Goal: Communication & Community: Ask a question

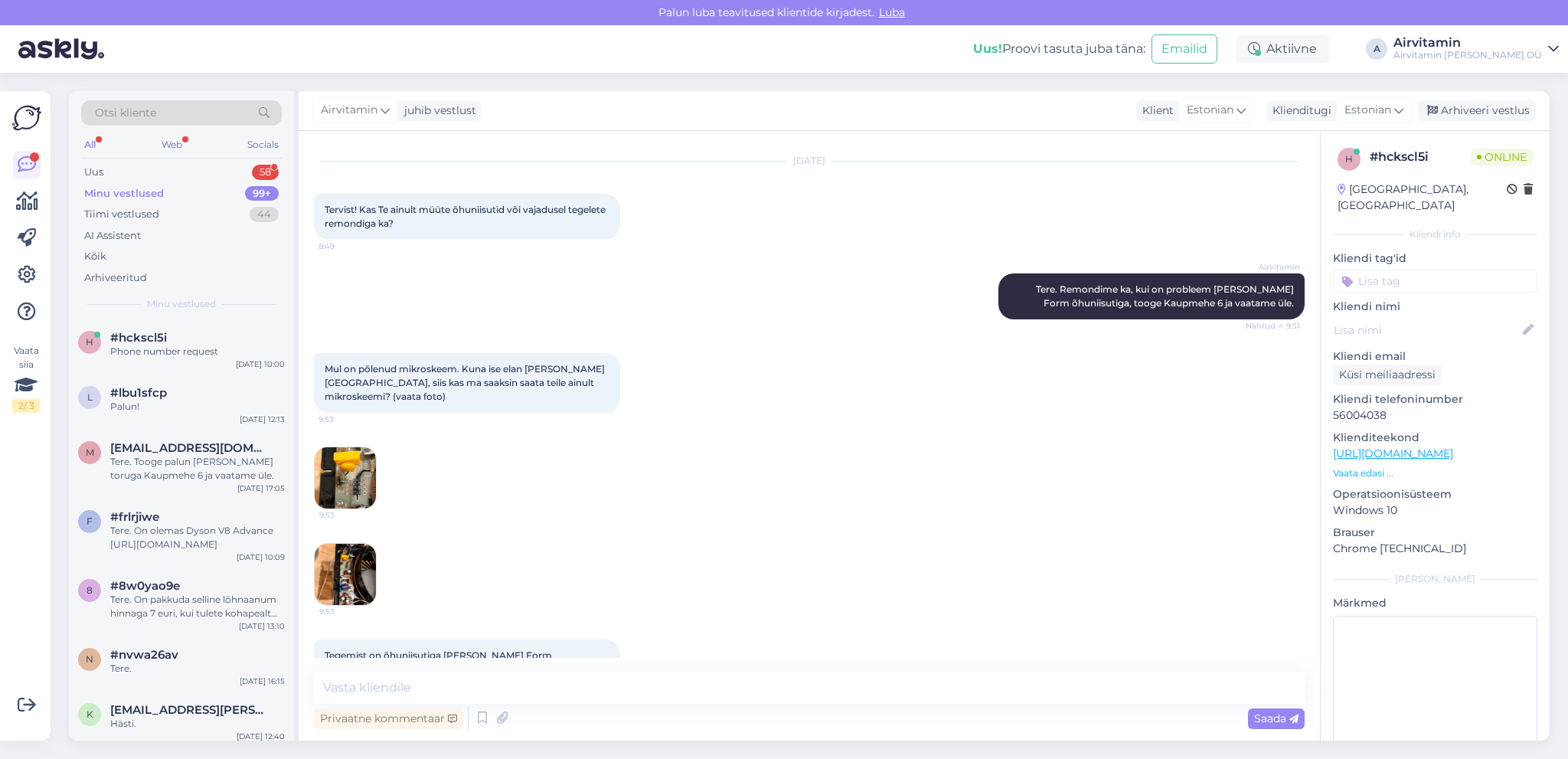
scroll to position [413, 0]
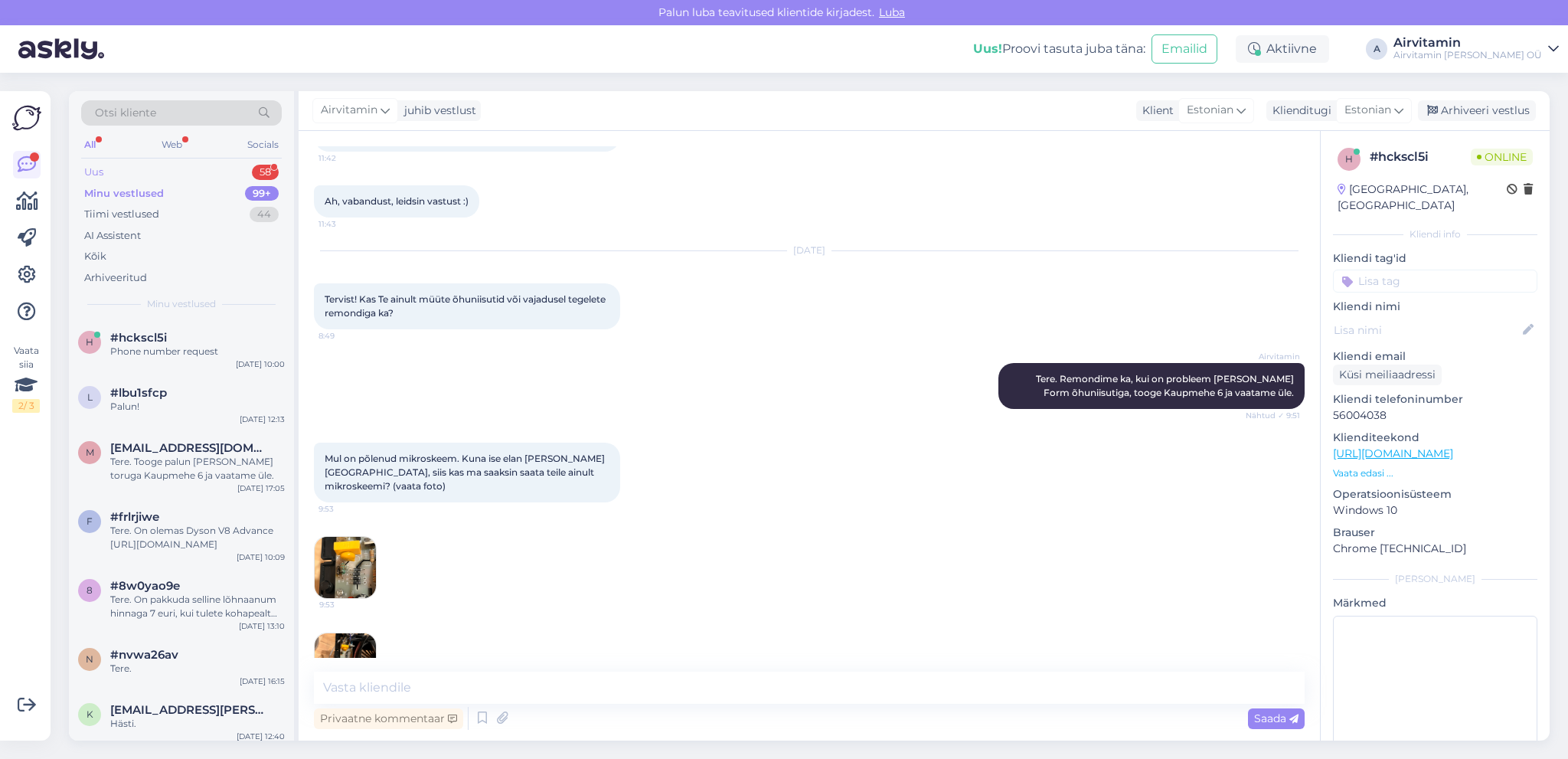
click at [92, 172] on div "Uus" at bounding box center [94, 172] width 19 height 15
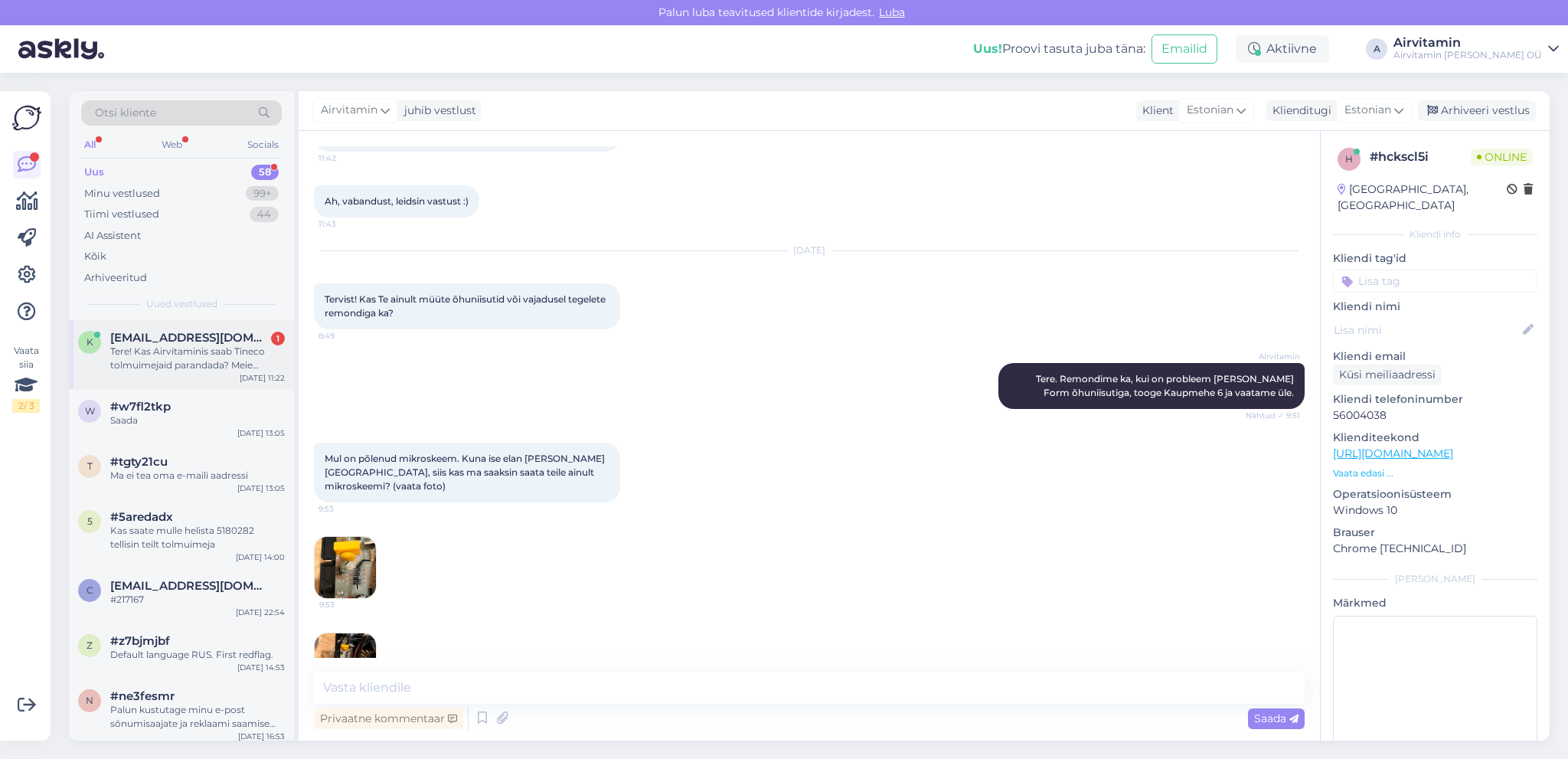
click at [196, 350] on div "Tere! Kas Airvitaminis saab Tineco tolmuimejaid parandada? Meie Tineco Floor On…" at bounding box center [197, 357] width 174 height 27
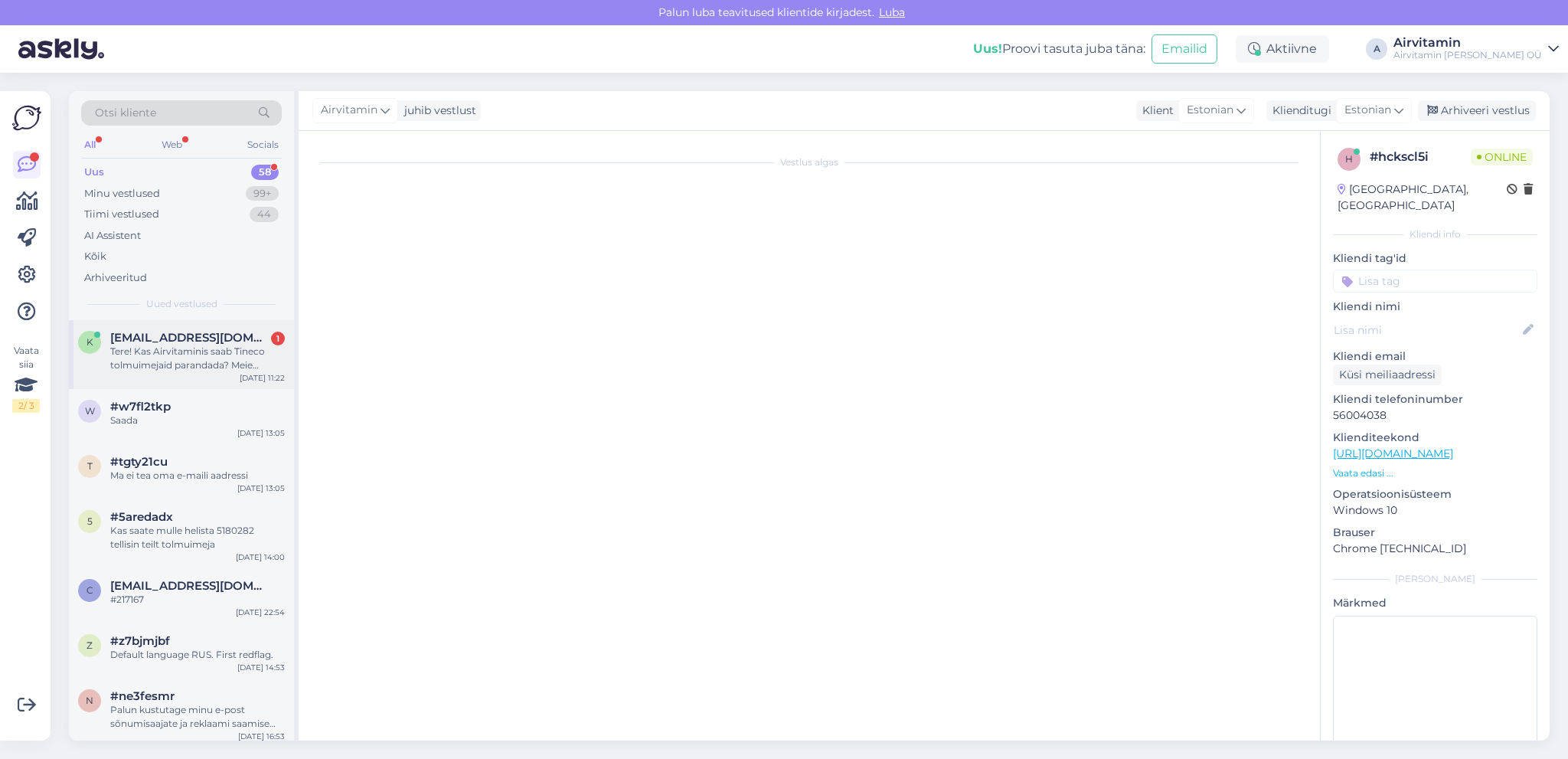
scroll to position [0, 0]
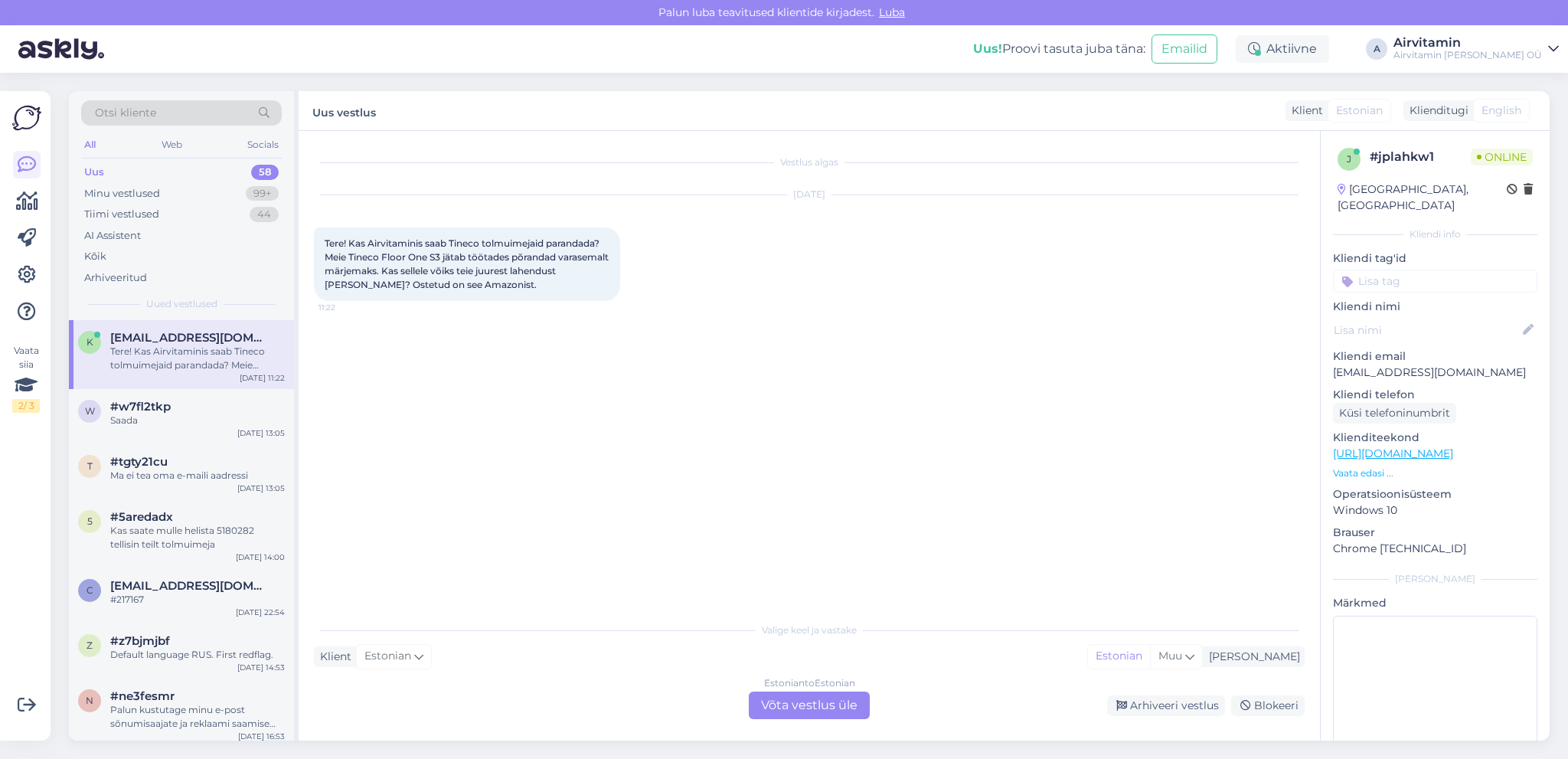
click at [789, 706] on div "Estonian to Estonian Võta vestlus üle" at bounding box center [809, 704] width 121 height 27
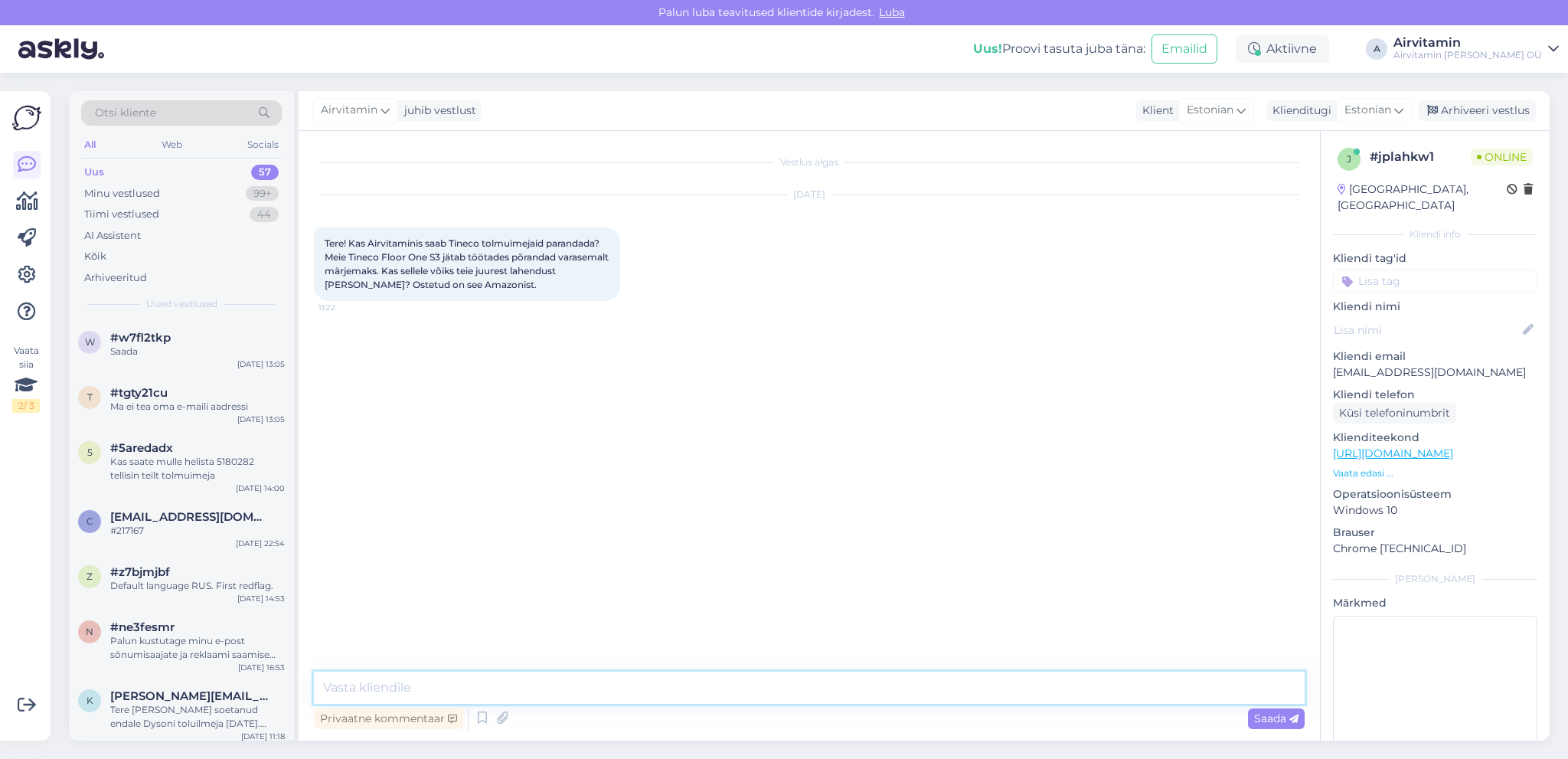
click at [420, 682] on textarea at bounding box center [810, 688] width 991 height 33
type textarea "Tere. Uurige Tineco paranduse kohta lehelt [DOMAIN_NAME]"
click at [1277, 721] on span "Saada" at bounding box center [1277, 718] width 44 height 14
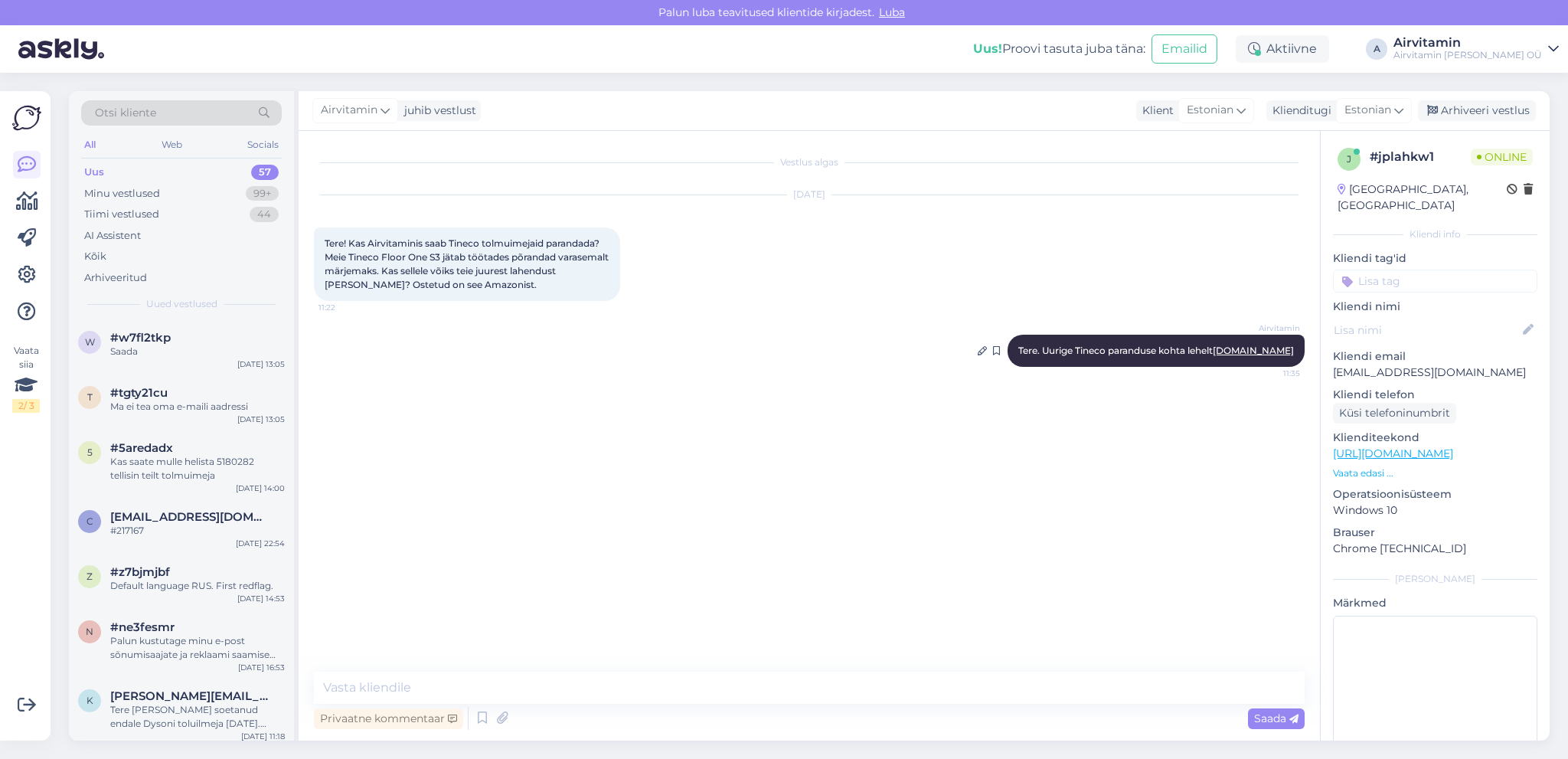
click at [1263, 350] on link "[DOMAIN_NAME]" at bounding box center [1254, 350] width 81 height 11
click at [131, 213] on div "Tiimi vestlused" at bounding box center [121, 214] width 75 height 15
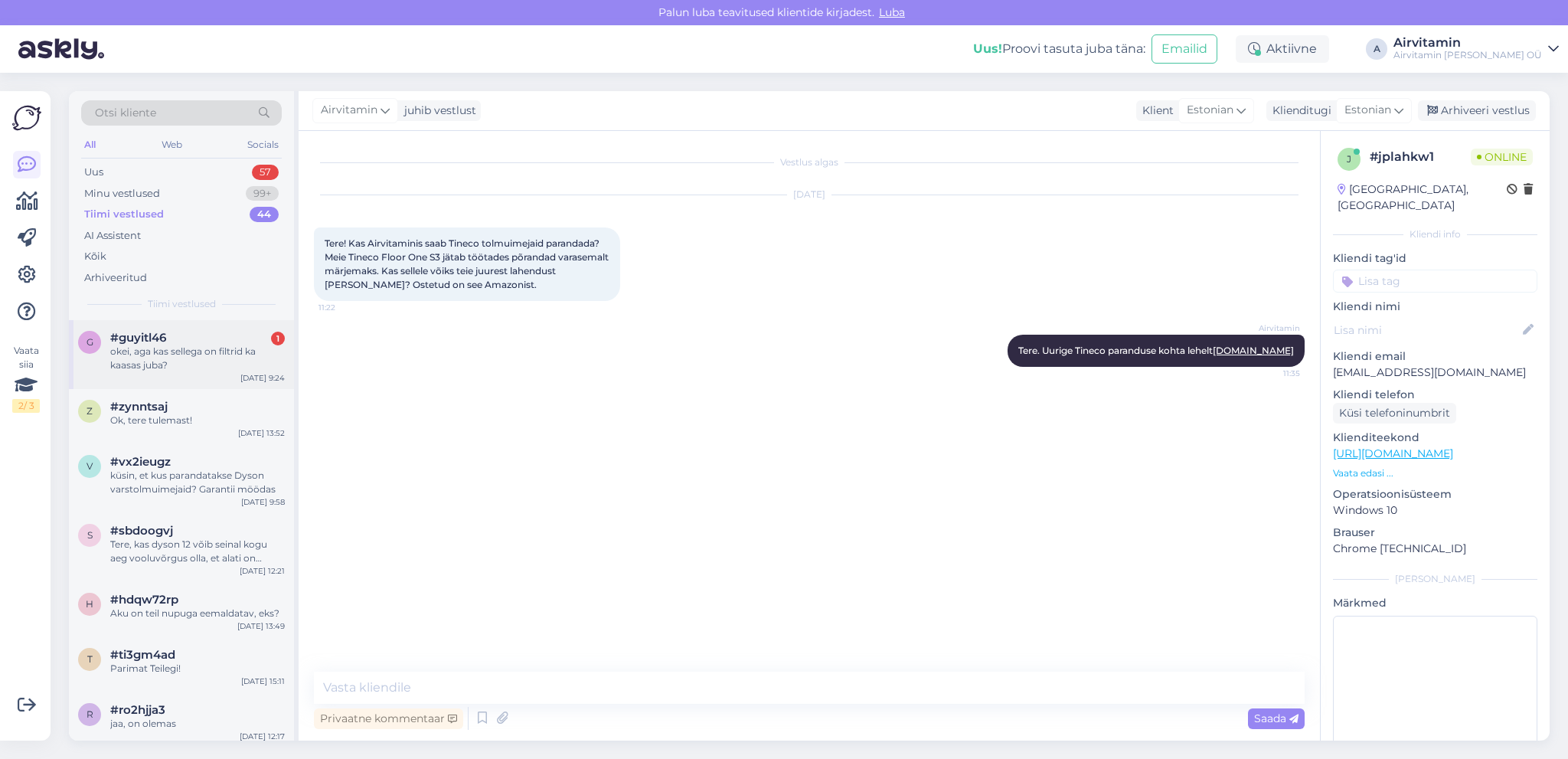
click at [188, 353] on div "okei, aga kas sellega on filtrid ka kaasas juba?" at bounding box center [197, 357] width 174 height 27
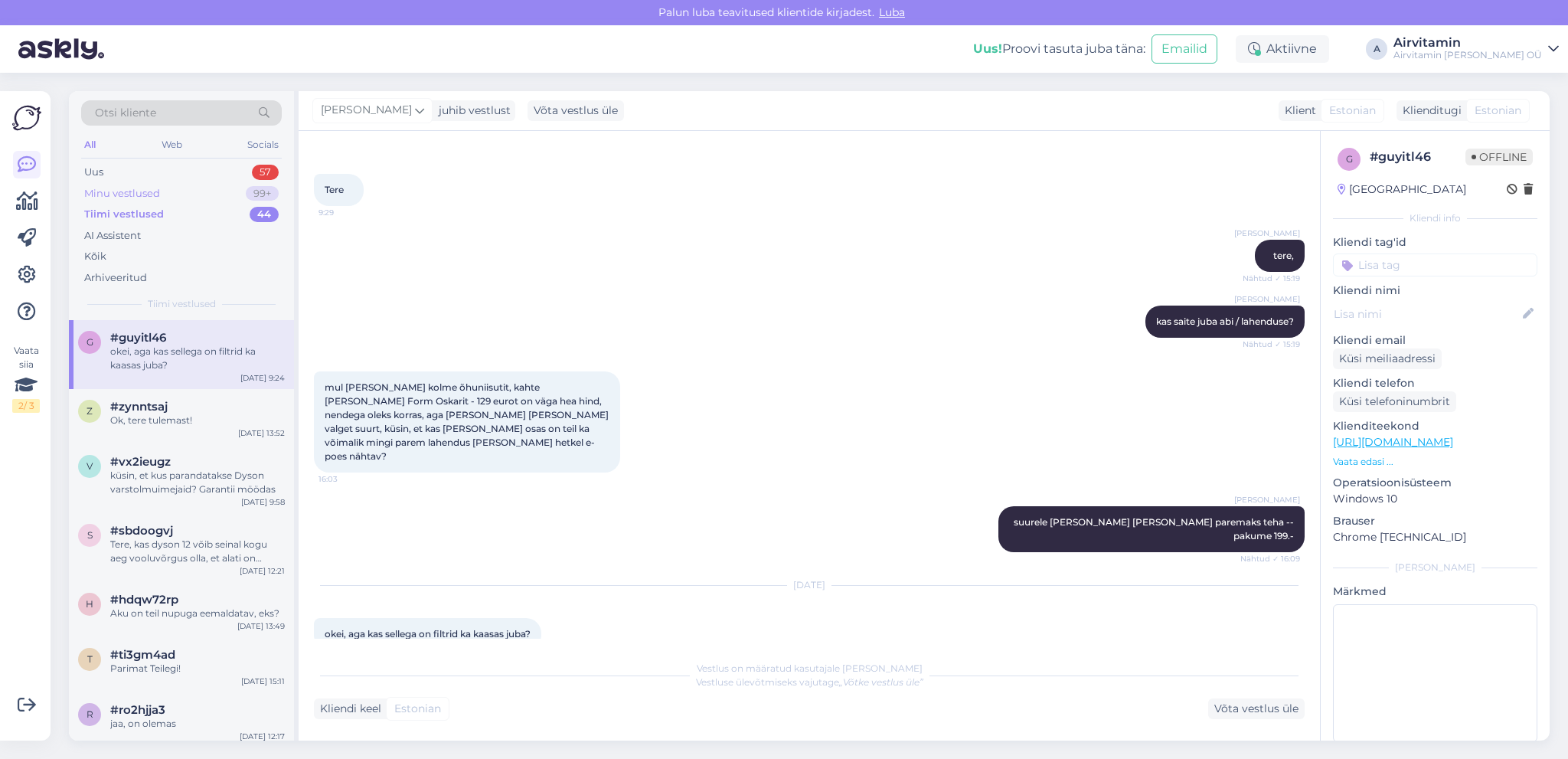
click at [111, 191] on div "Minu vestlused" at bounding box center [122, 193] width 76 height 15
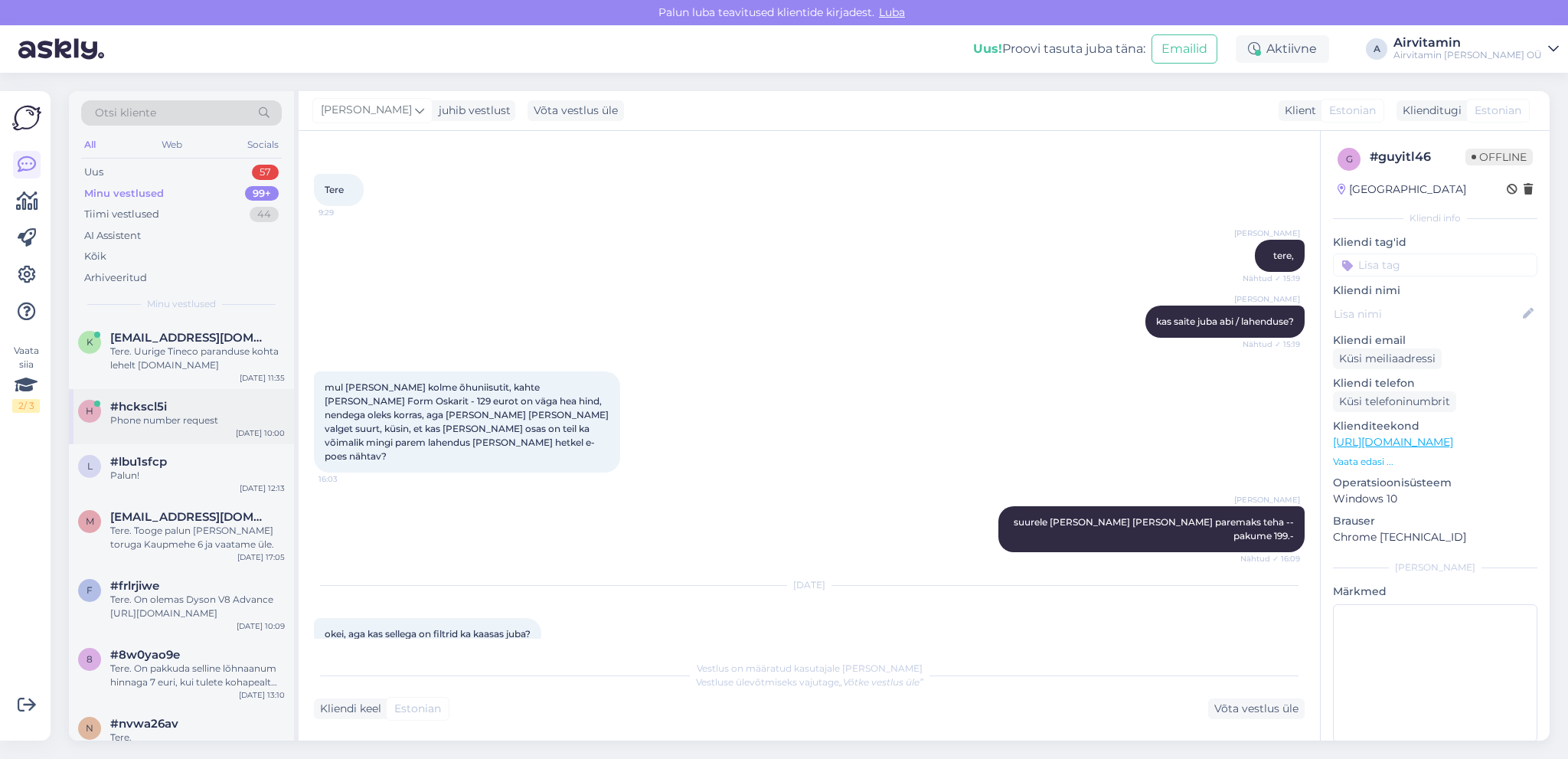
click at [188, 421] on div "Phone number request" at bounding box center [197, 421] width 174 height 14
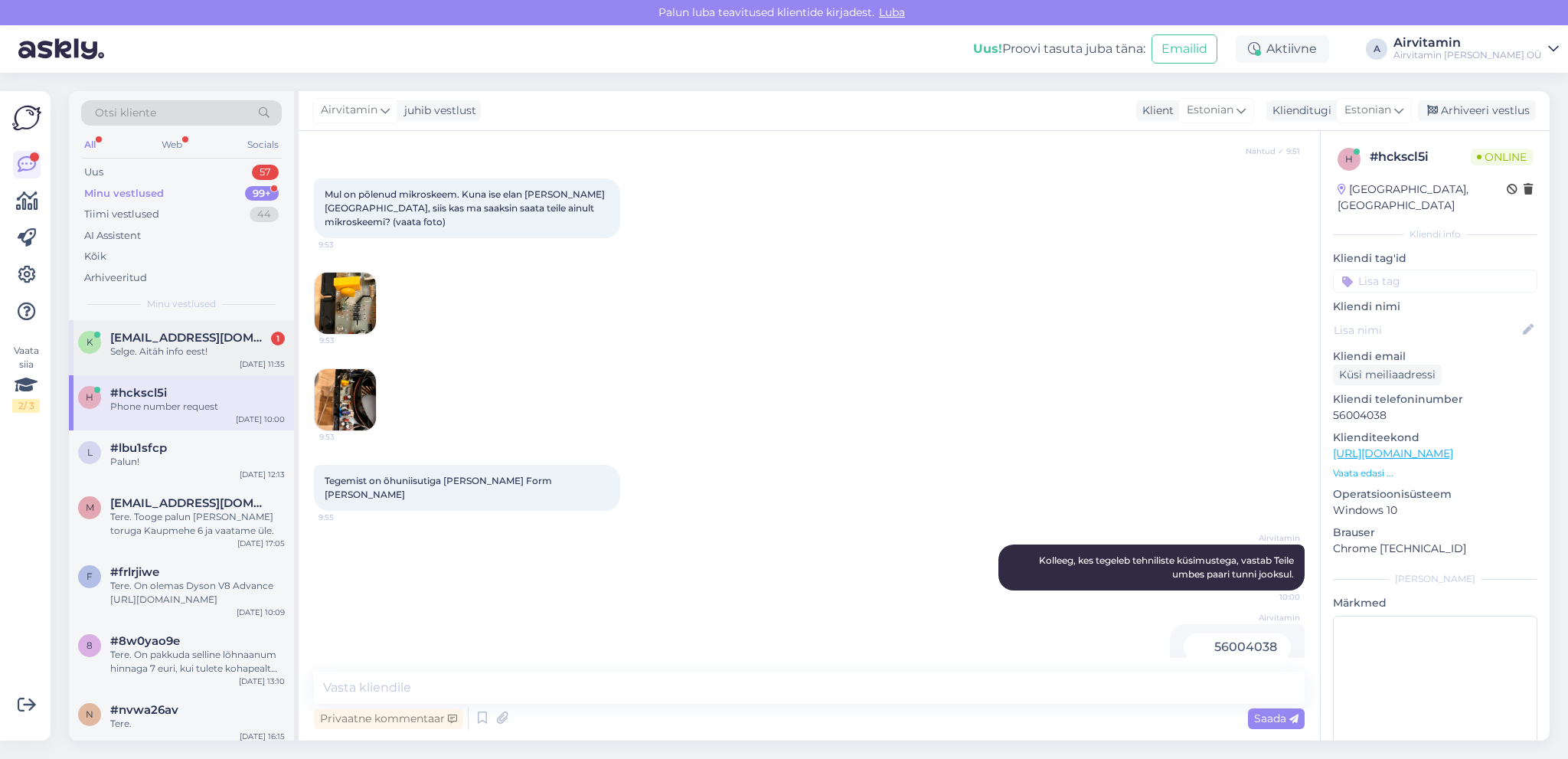
click at [195, 340] on span "[EMAIL_ADDRESS][DOMAIN_NAME]" at bounding box center [189, 338] width 159 height 14
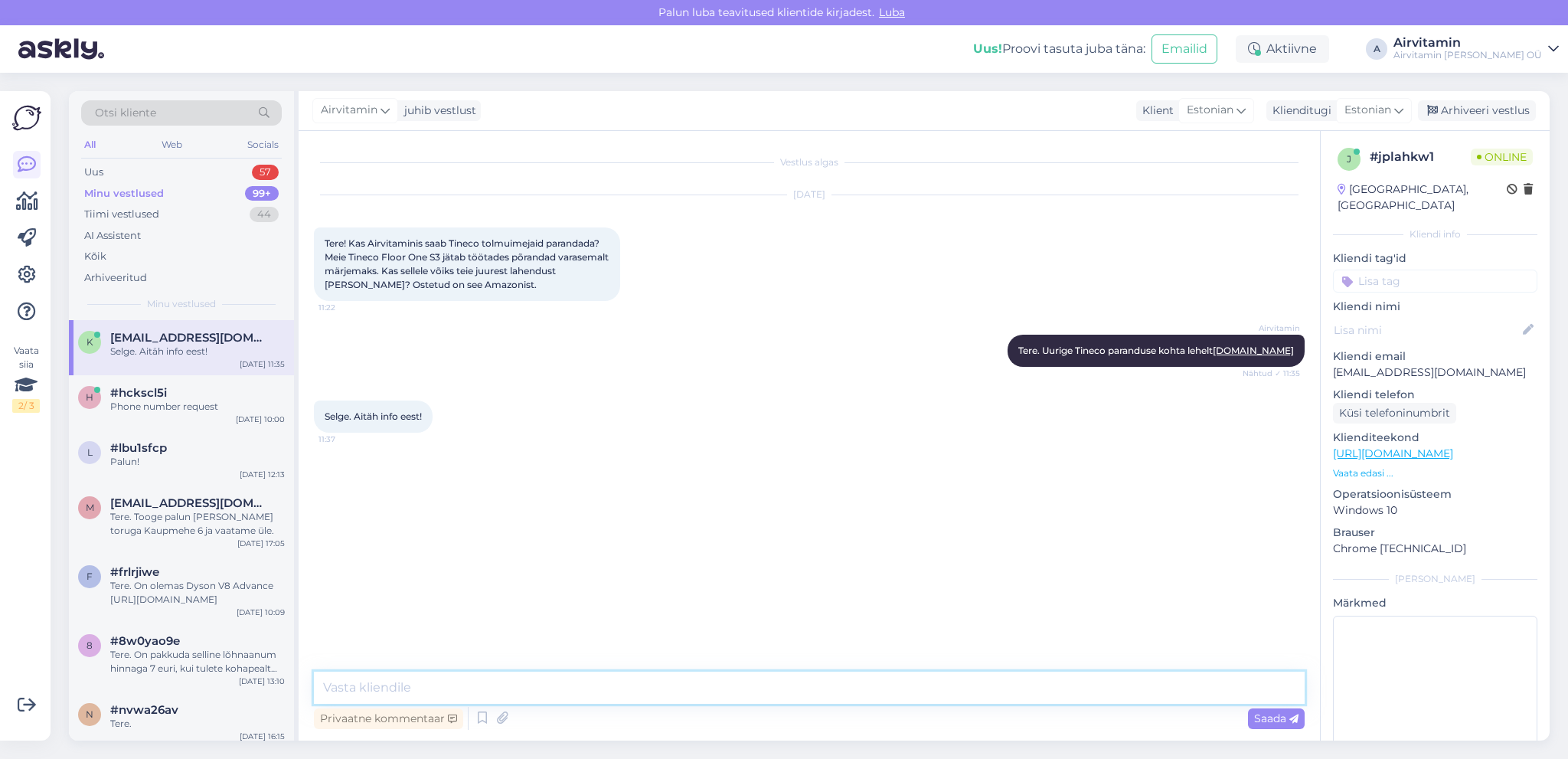
click at [411, 691] on textarea at bounding box center [810, 688] width 991 height 33
type textarea "Palun!"
click at [1277, 721] on span "Saada" at bounding box center [1277, 718] width 44 height 14
click at [26, 164] on icon at bounding box center [26, 165] width 18 height 18
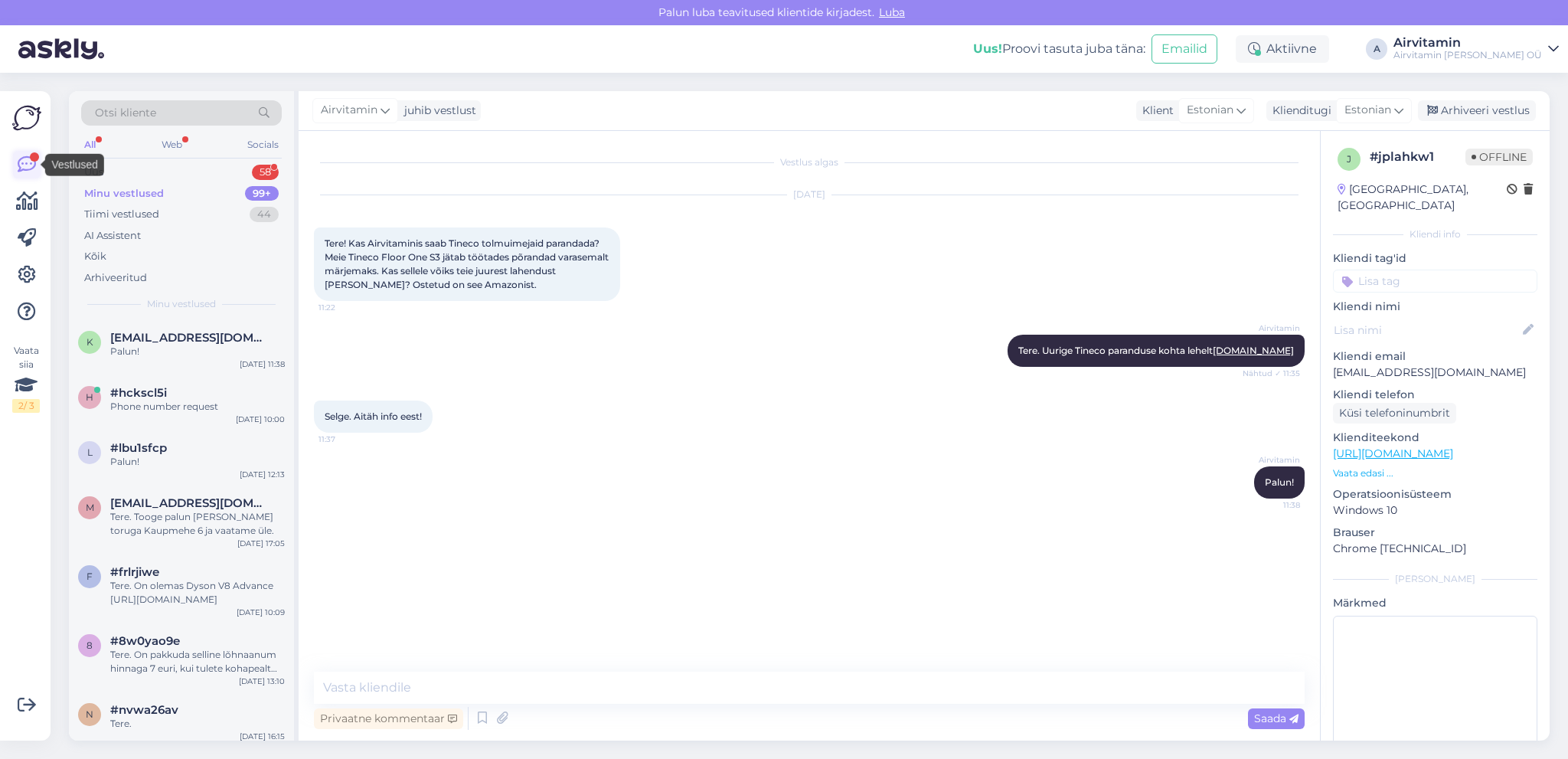
click at [26, 164] on icon at bounding box center [26, 165] width 18 height 18
click at [199, 339] on span "[EMAIL_ADDRESS][DOMAIN_NAME]" at bounding box center [189, 338] width 159 height 14
click at [97, 173] on div "Uus" at bounding box center [94, 172] width 19 height 15
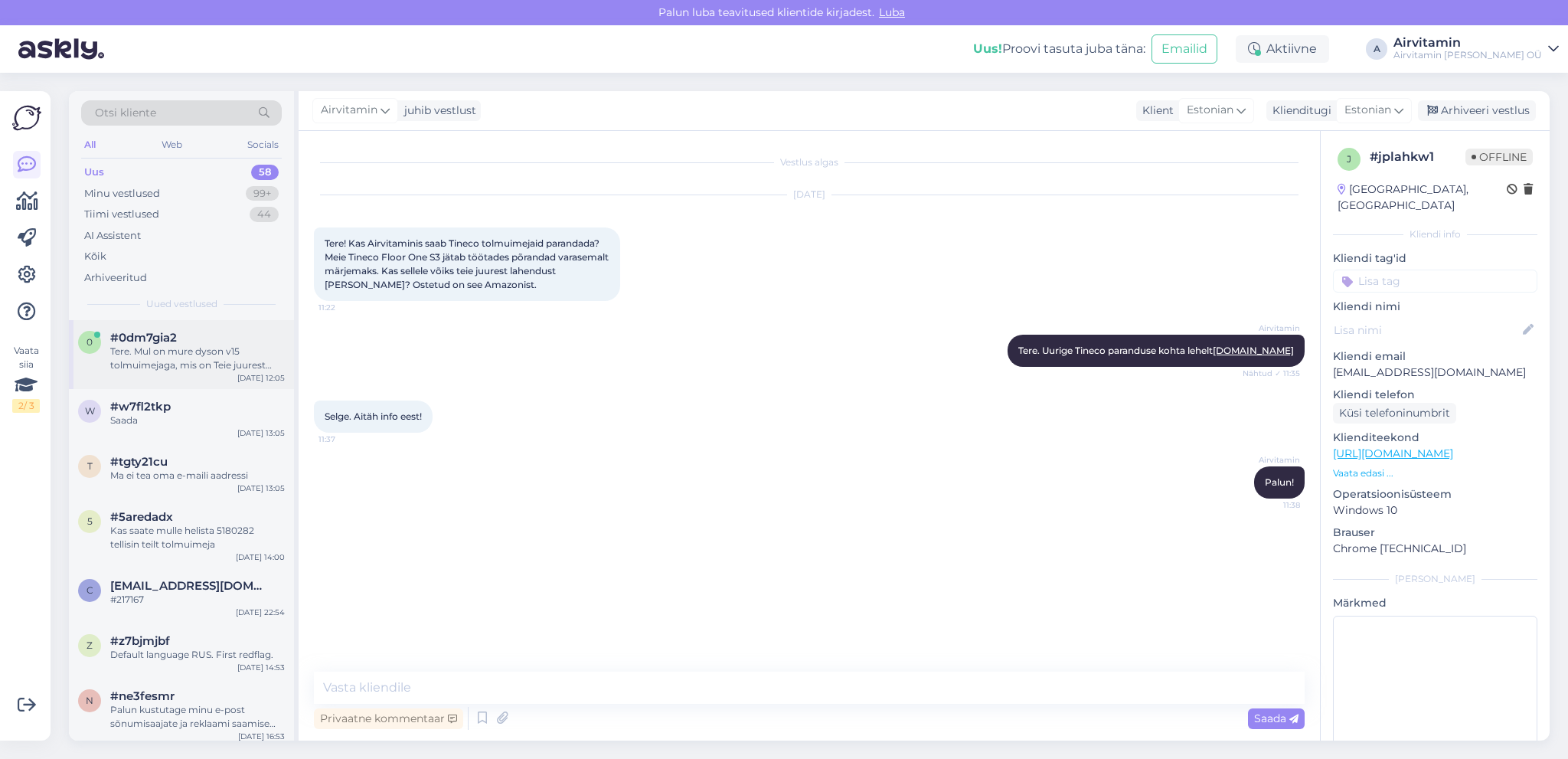
click at [180, 357] on div "Tere. Mul on mure dyson v15 tolmuimejaga, mis on Teie juurest ostetud [DATE]. K…" at bounding box center [197, 357] width 174 height 27
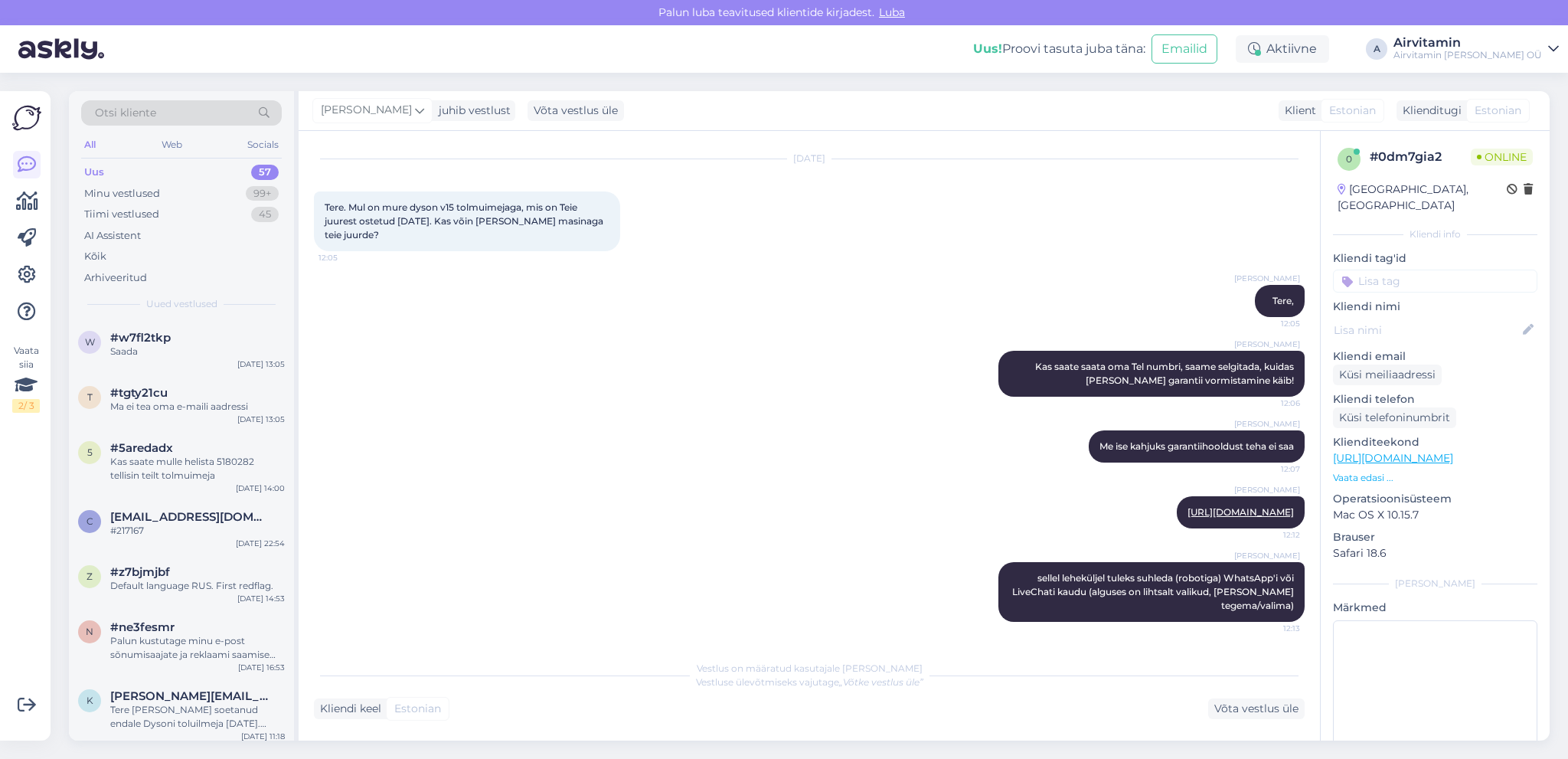
scroll to position [114, 0]
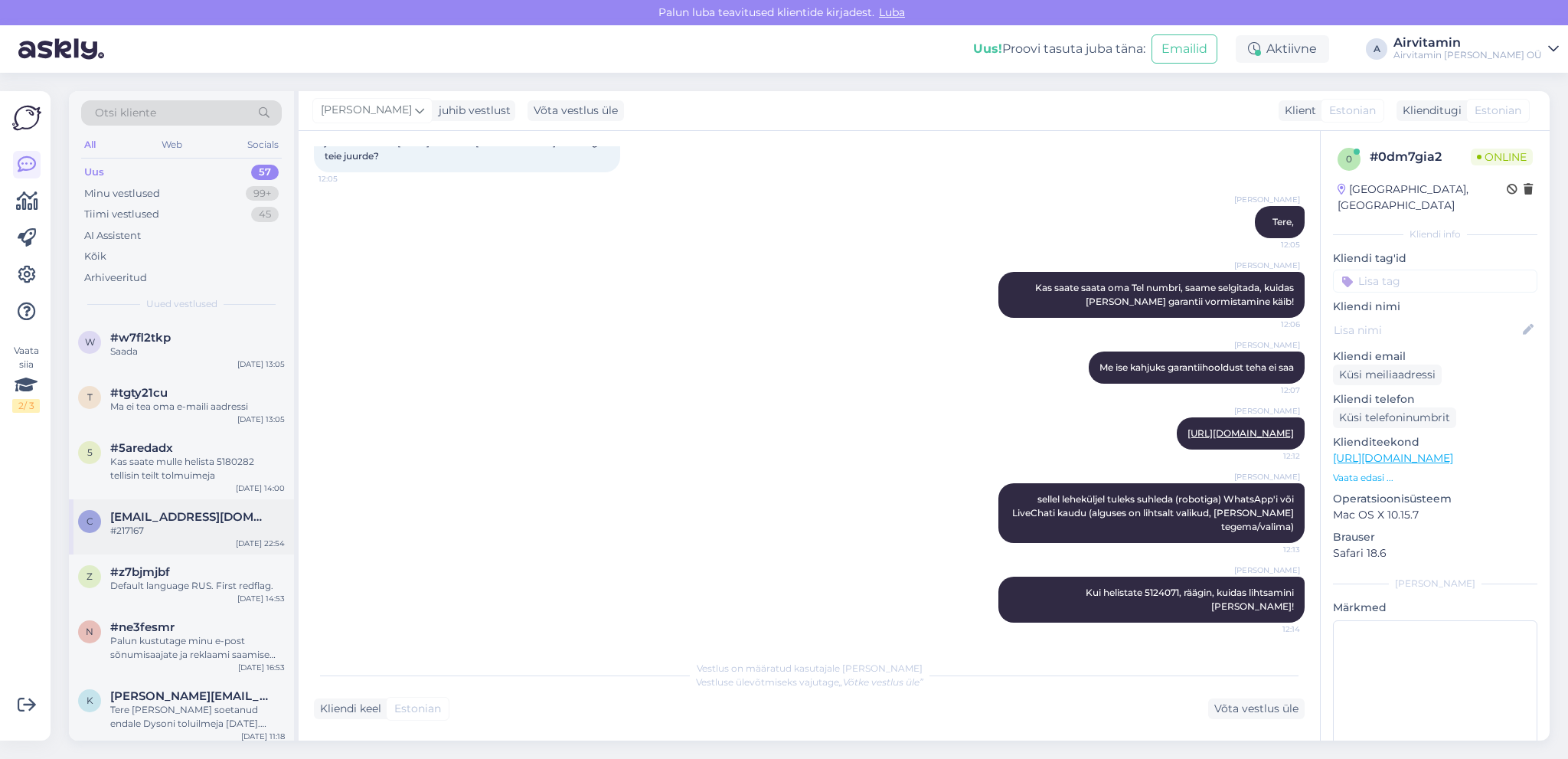
click at [215, 519] on span "[EMAIL_ADDRESS][DOMAIN_NAME]" at bounding box center [189, 517] width 159 height 14
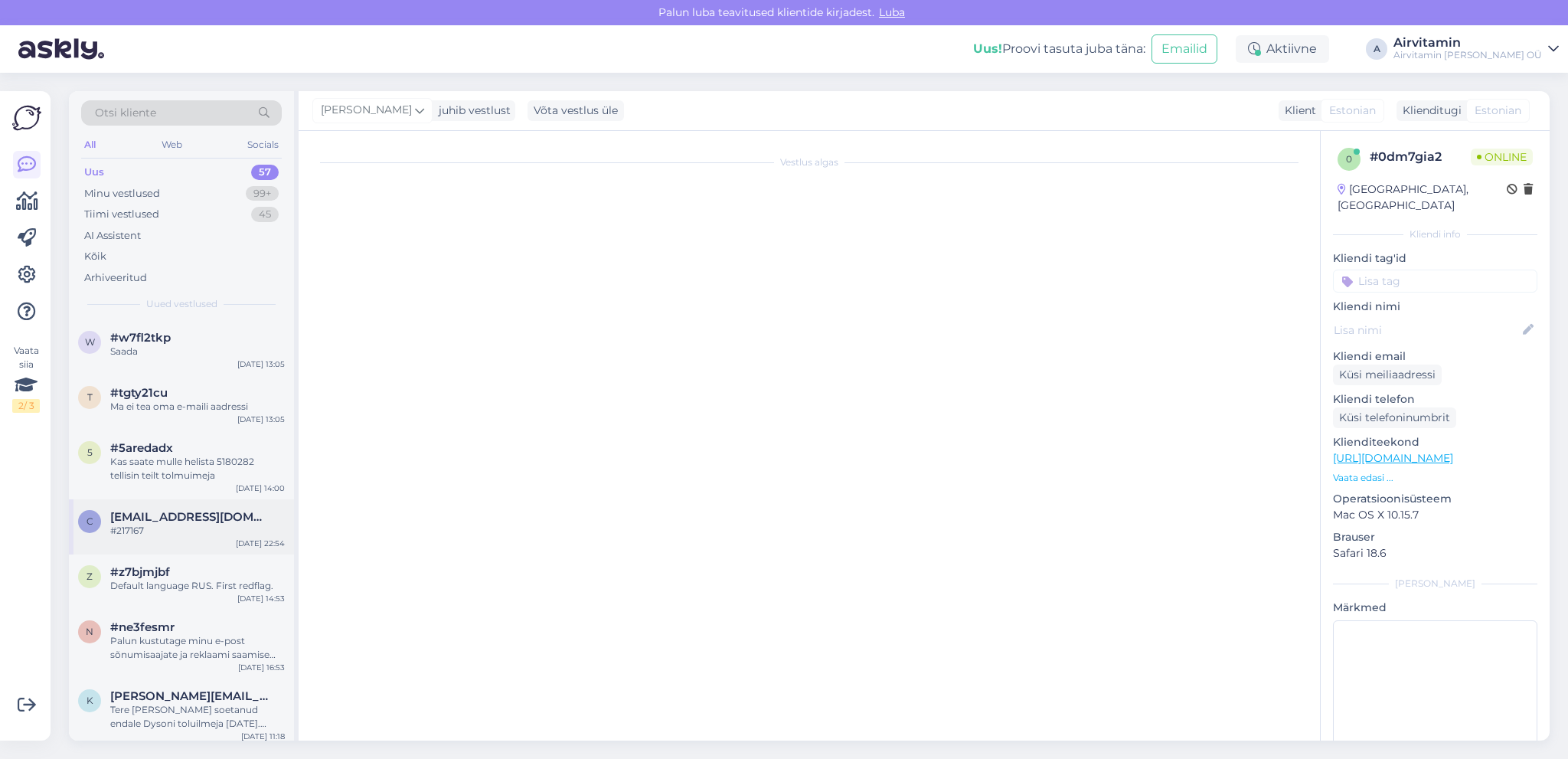
scroll to position [0, 0]
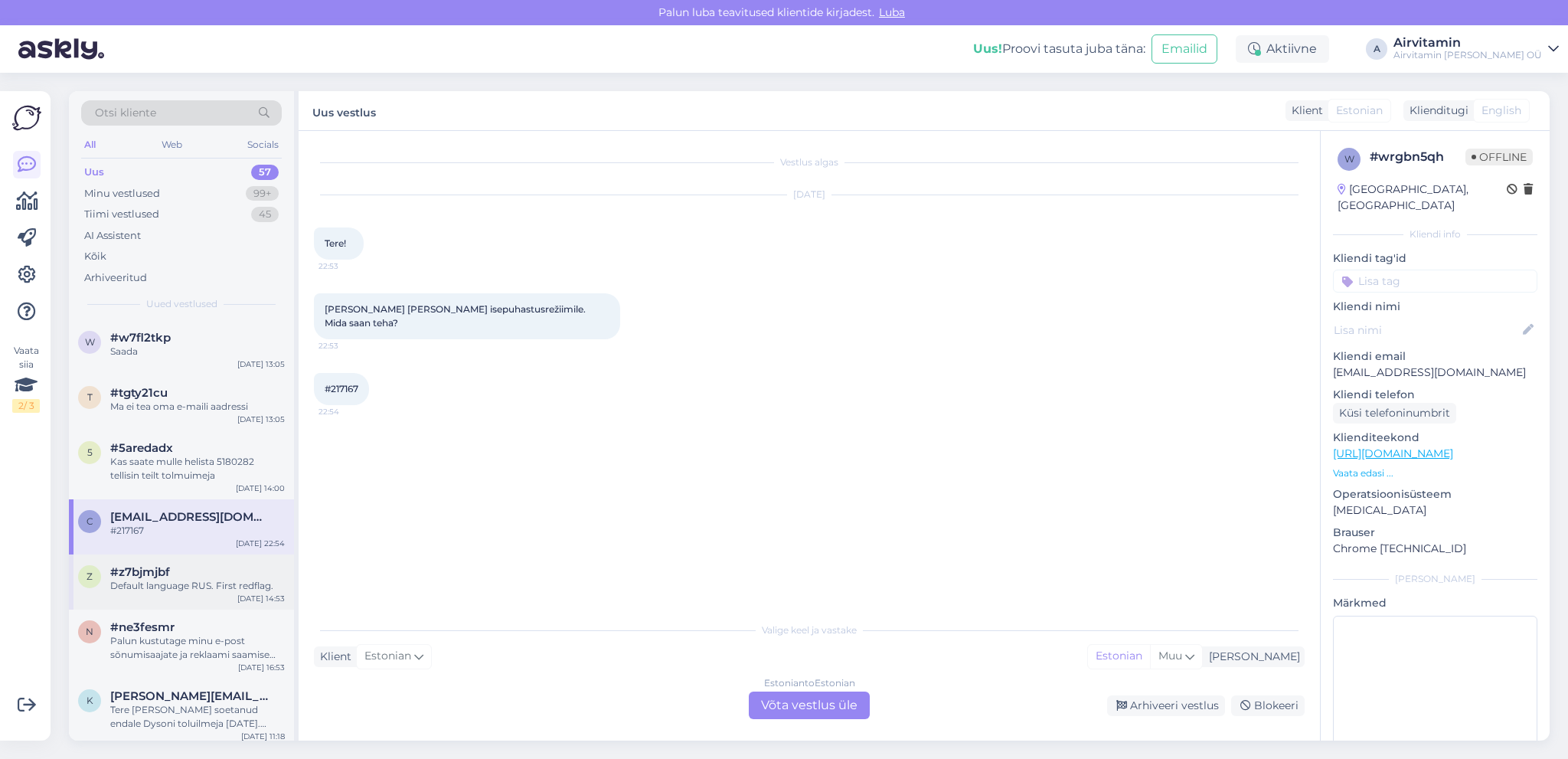
click at [230, 594] on div "z #z7bjmjbf Default language RUS. First redflag. [DATE] 14:53" at bounding box center [181, 582] width 225 height 55
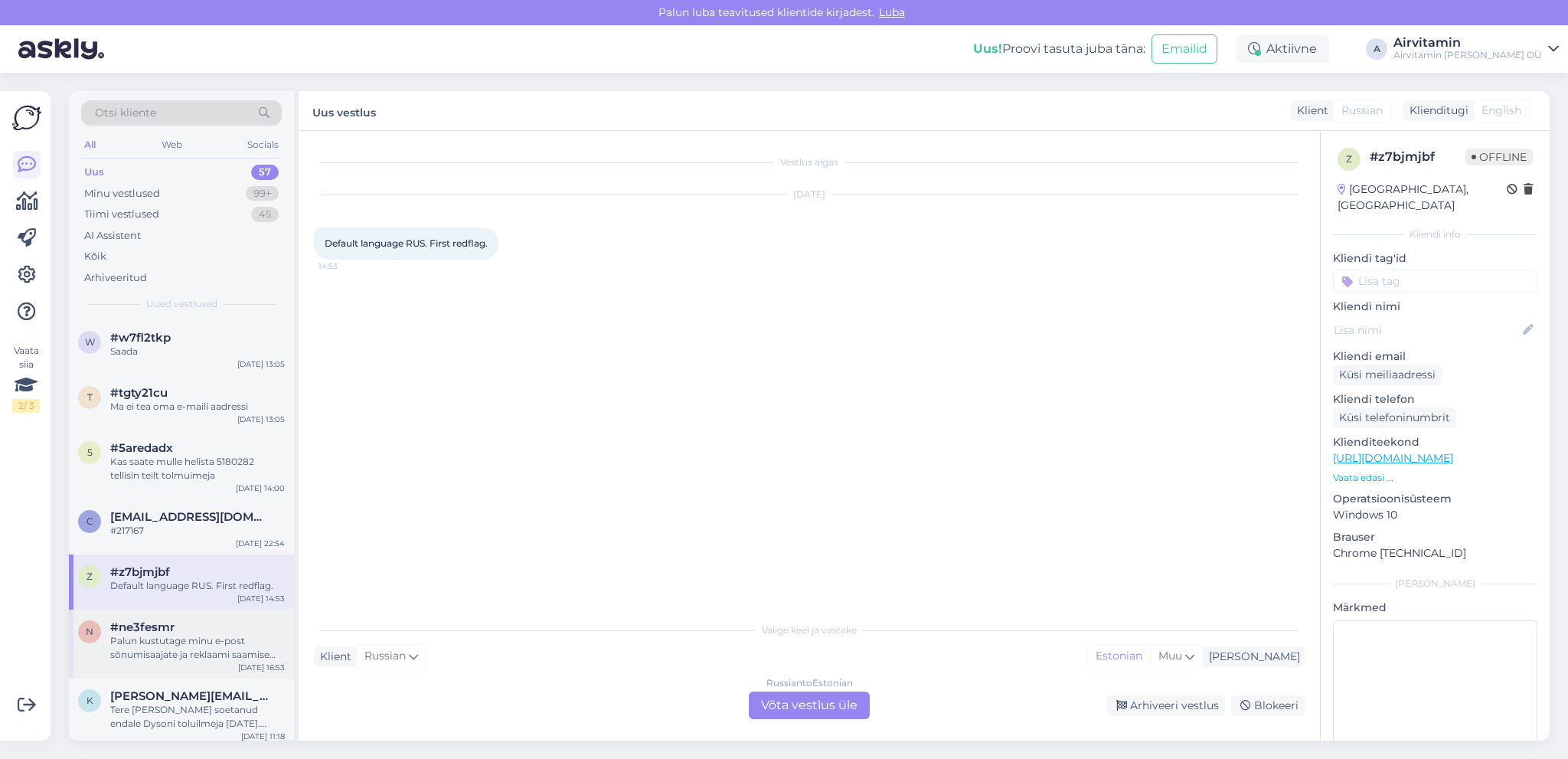
click at [239, 627] on div "#ne3fesmr" at bounding box center [197, 628] width 174 height 14
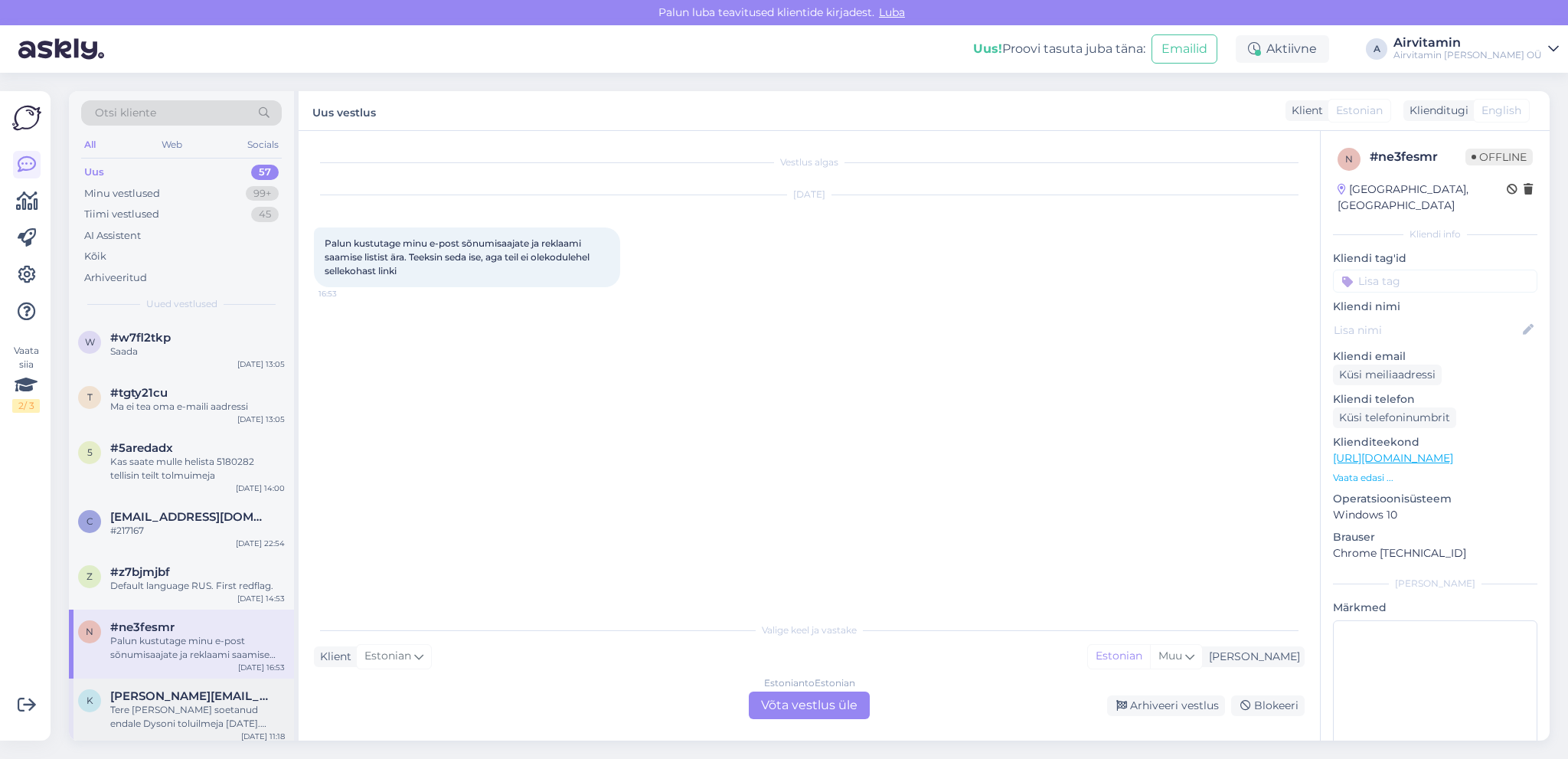
click at [238, 697] on span "[PERSON_NAME][EMAIL_ADDRESS][DOMAIN_NAME]" at bounding box center [189, 696] width 159 height 14
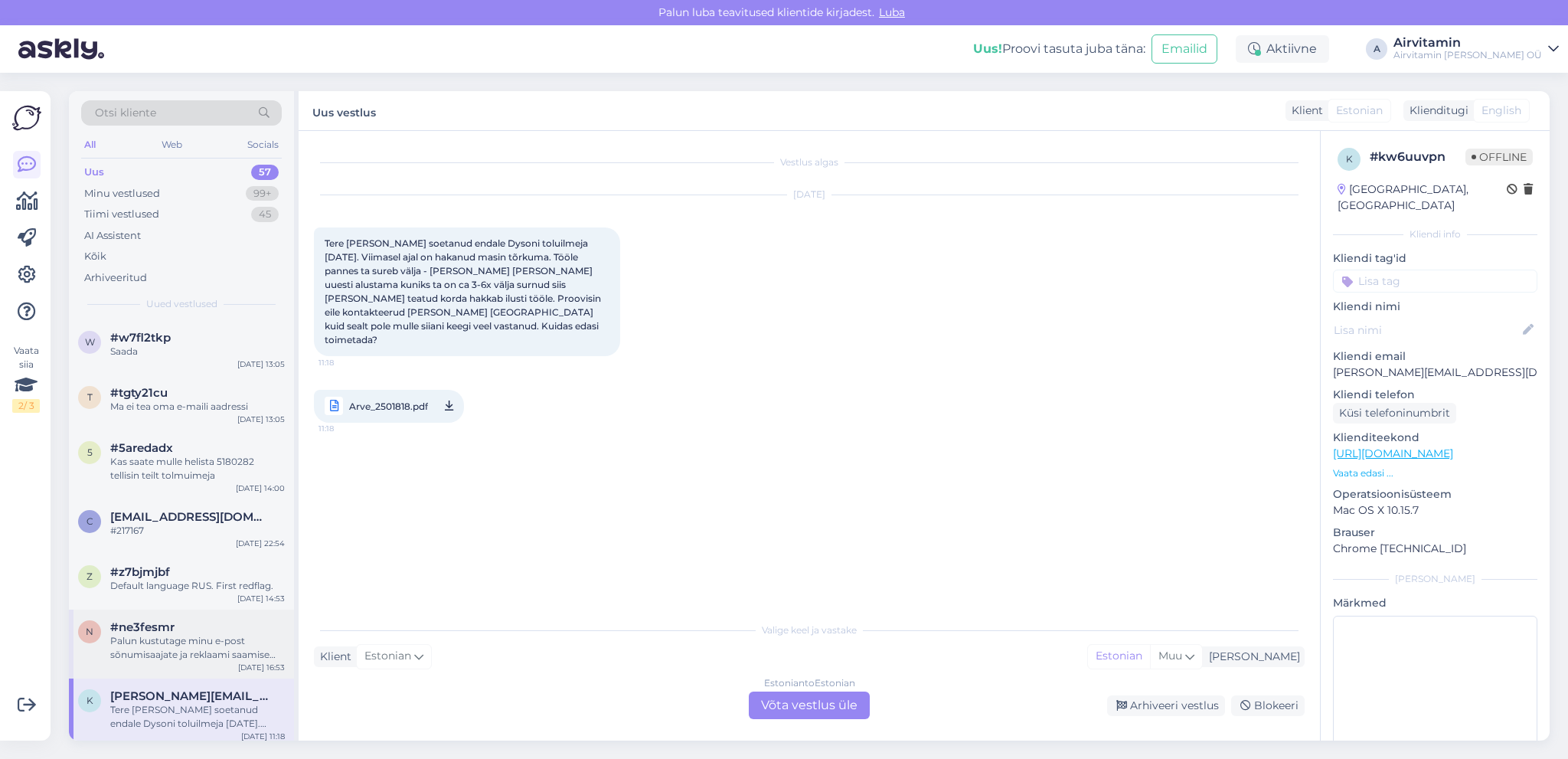
click at [195, 649] on div "Palun kustutage minu e-post sõnumisaajate ja reklaami saamise listist ära. Teek…" at bounding box center [197, 647] width 174 height 27
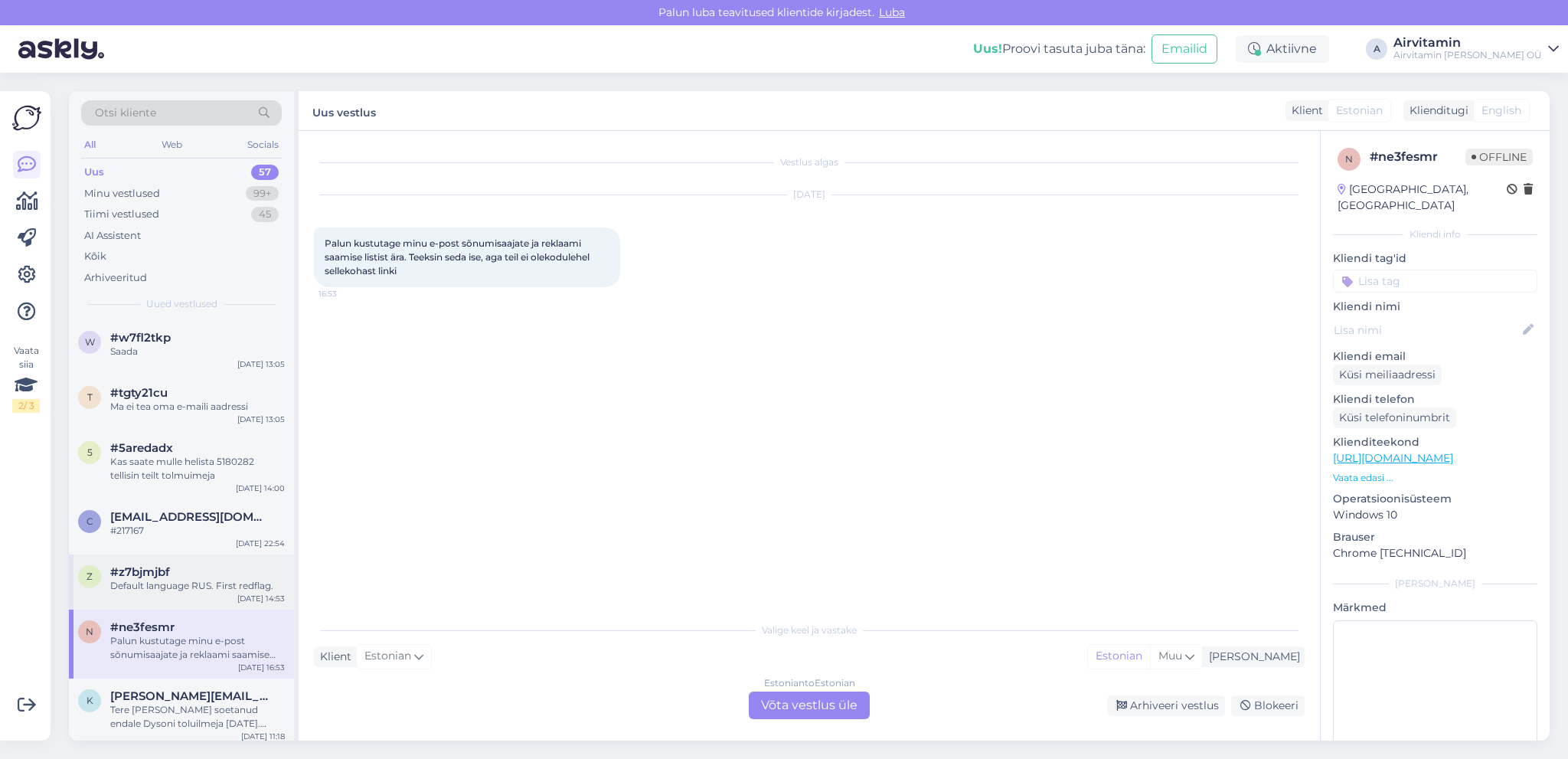
click at [208, 565] on div "#z7bjmjbf" at bounding box center [197, 572] width 174 height 14
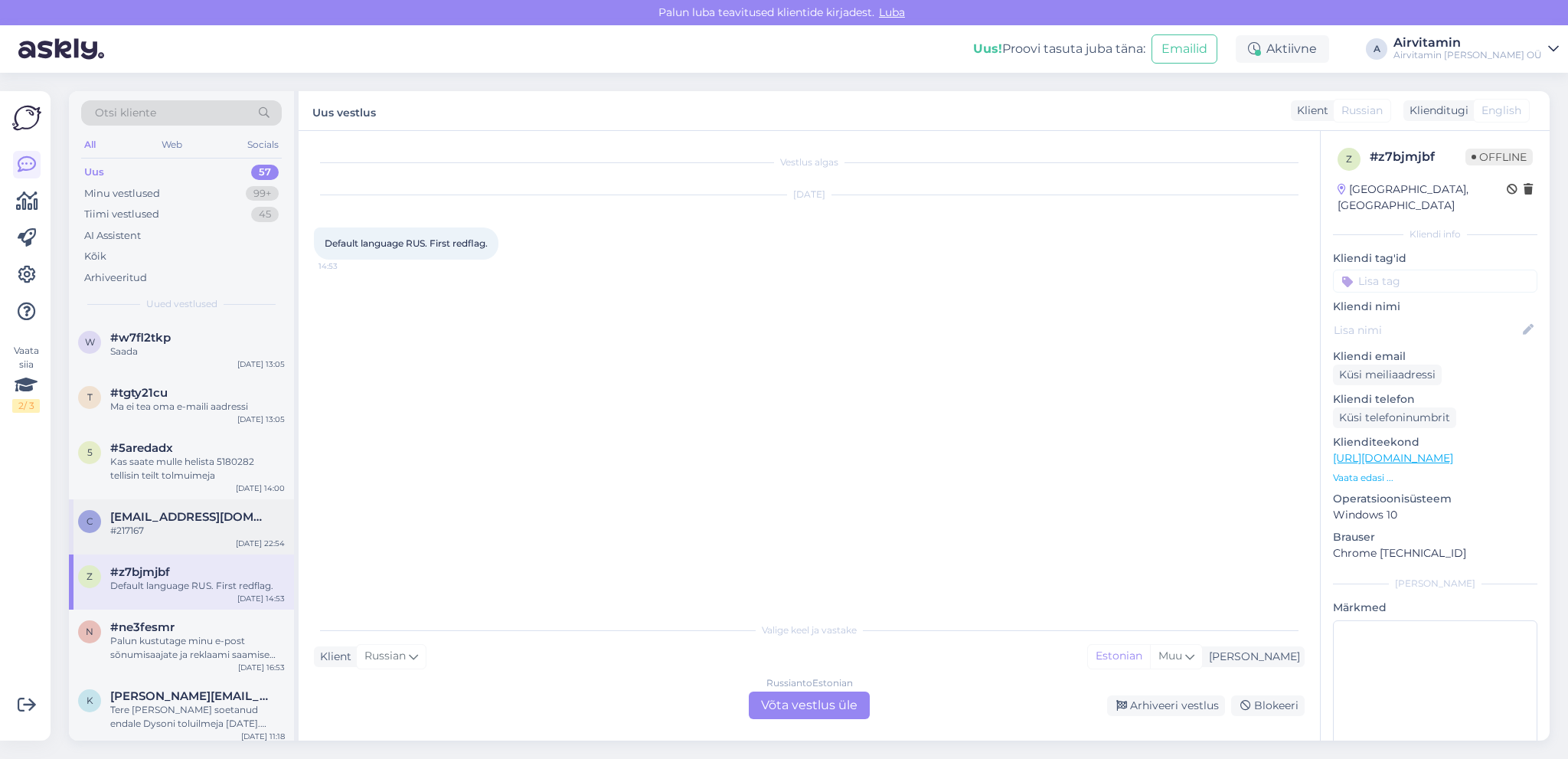
click at [210, 532] on div "#217167" at bounding box center [197, 531] width 174 height 14
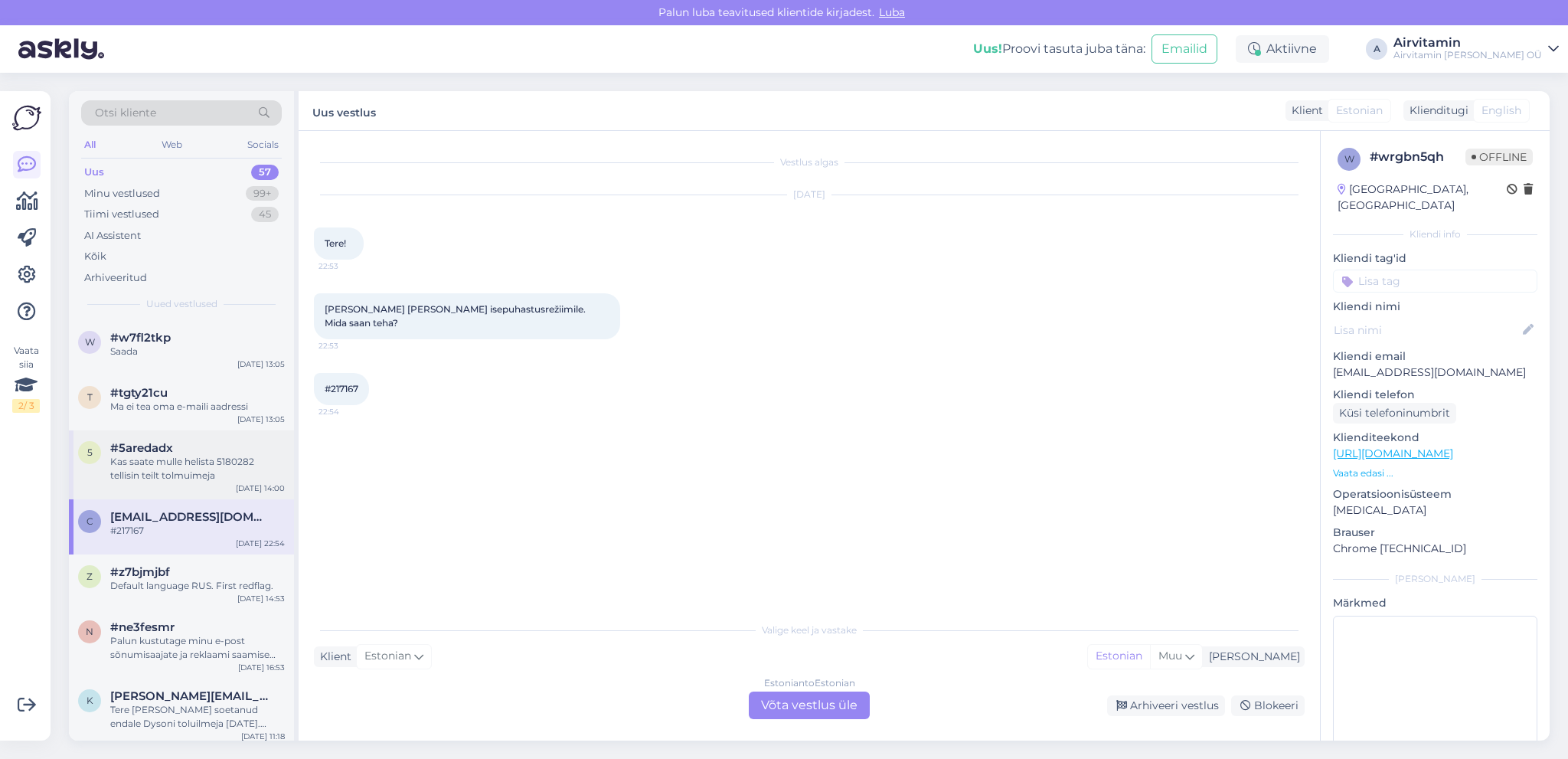
click at [200, 459] on div "Kas saate mulle helista 5180282 tellisin teilt tolmuimeja" at bounding box center [197, 468] width 174 height 27
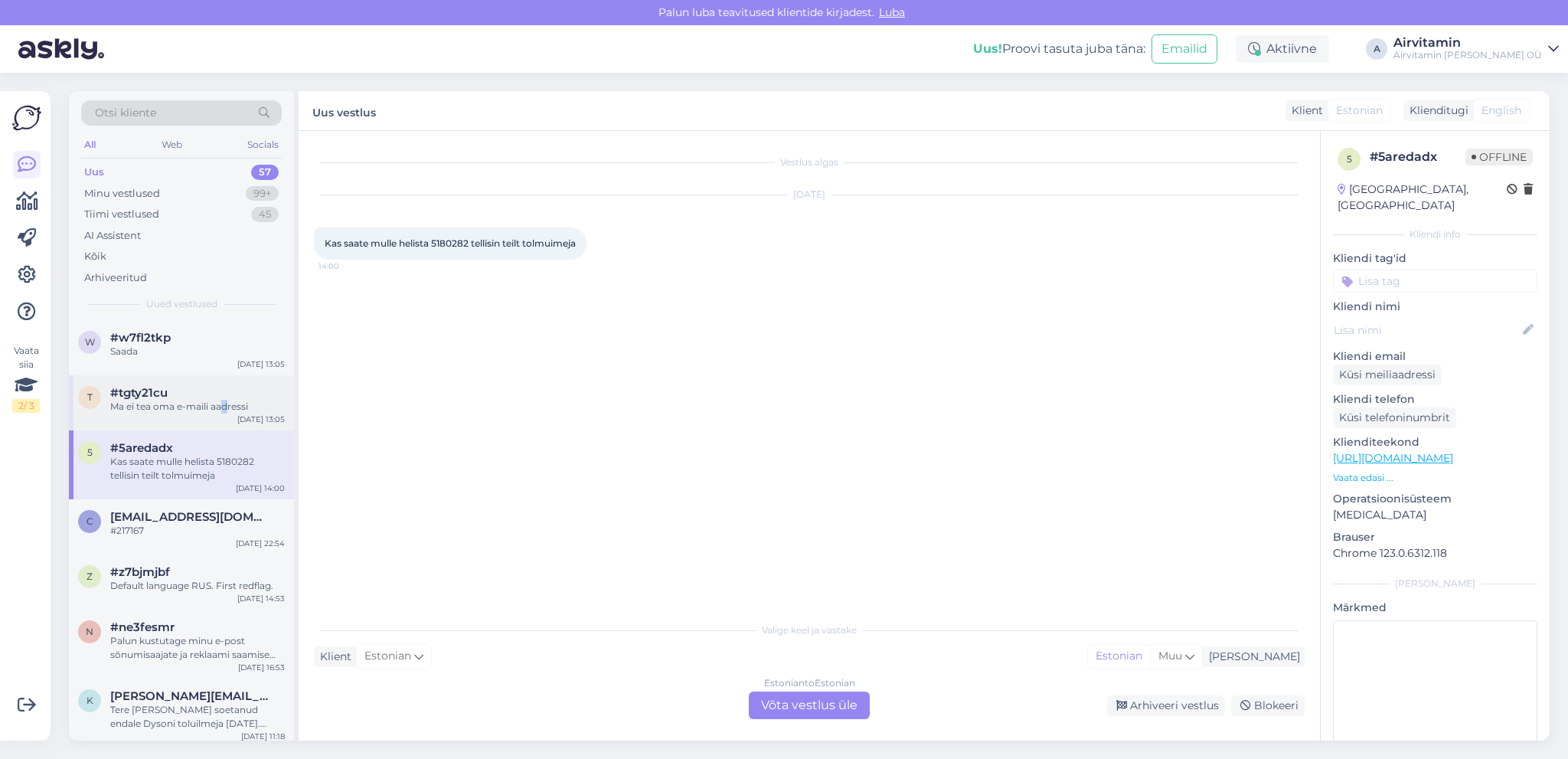
click at [222, 407] on div "Ma ei tea oma e-maili aadressi" at bounding box center [197, 407] width 174 height 14
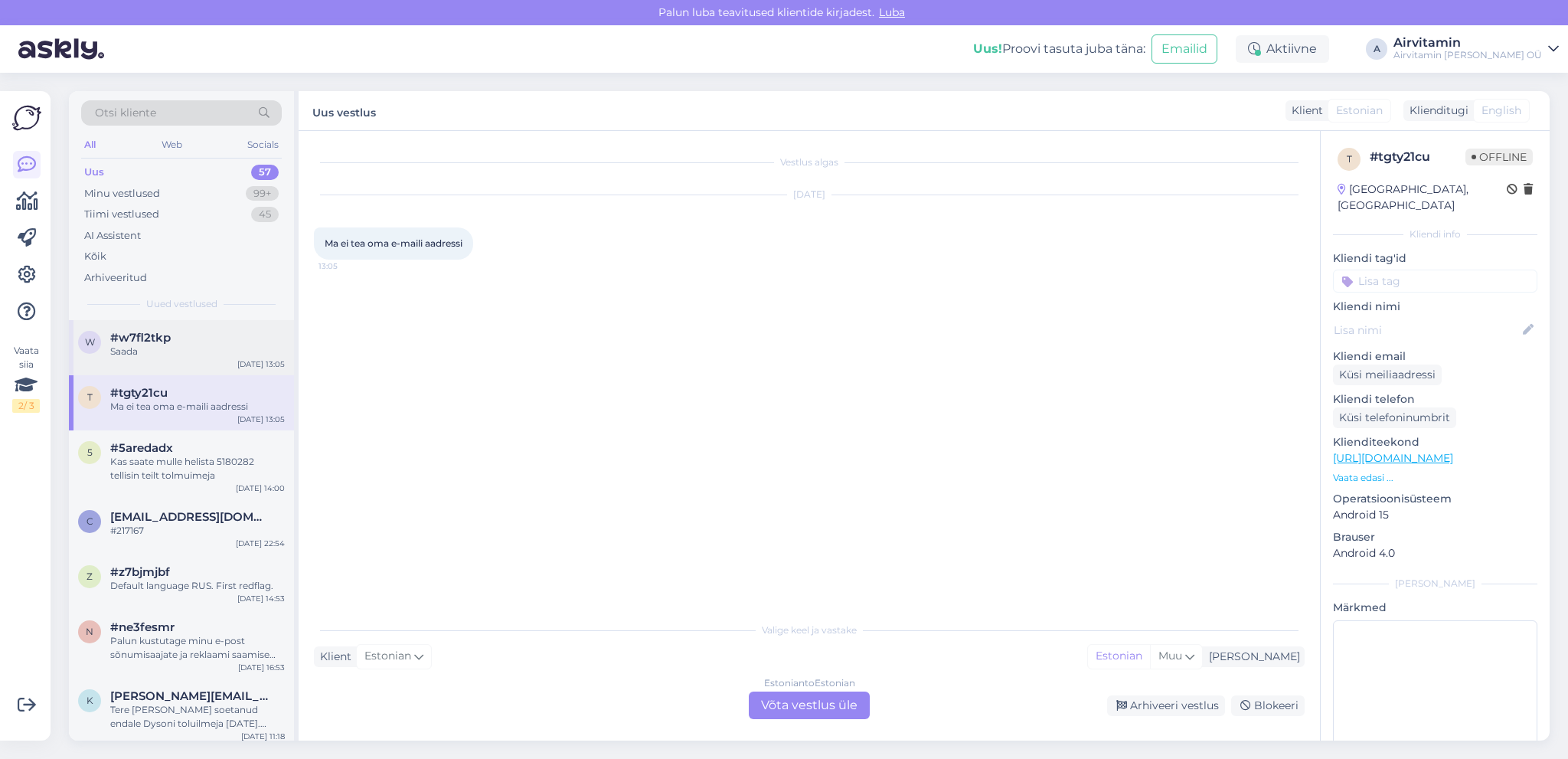
click at [164, 357] on div "Saada" at bounding box center [197, 351] width 174 height 14
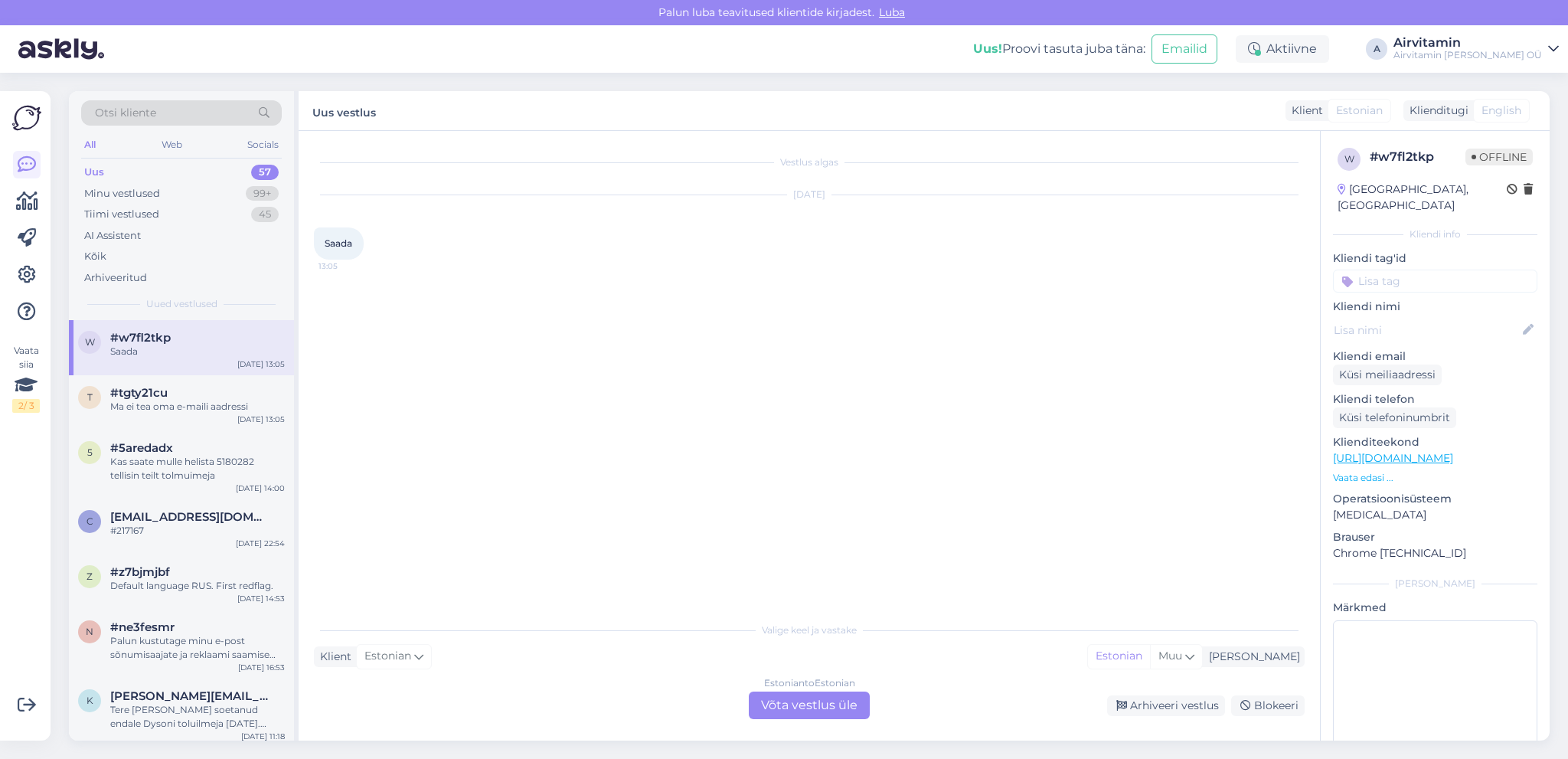
scroll to position [352, 0]
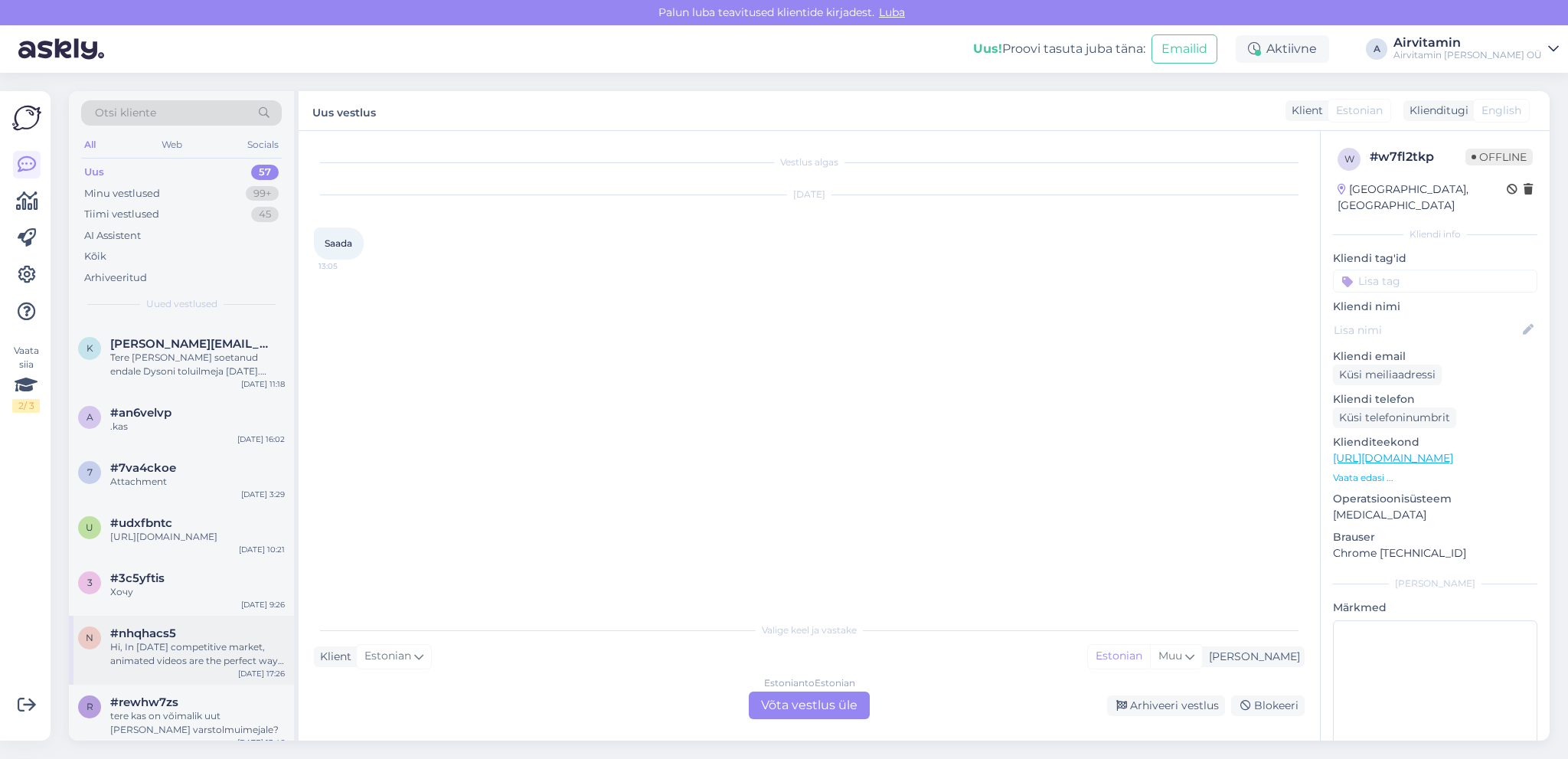
click at [225, 663] on div "Hi, In [DATE] competitive market, animated videos are the perfect way to help y…" at bounding box center [197, 653] width 174 height 27
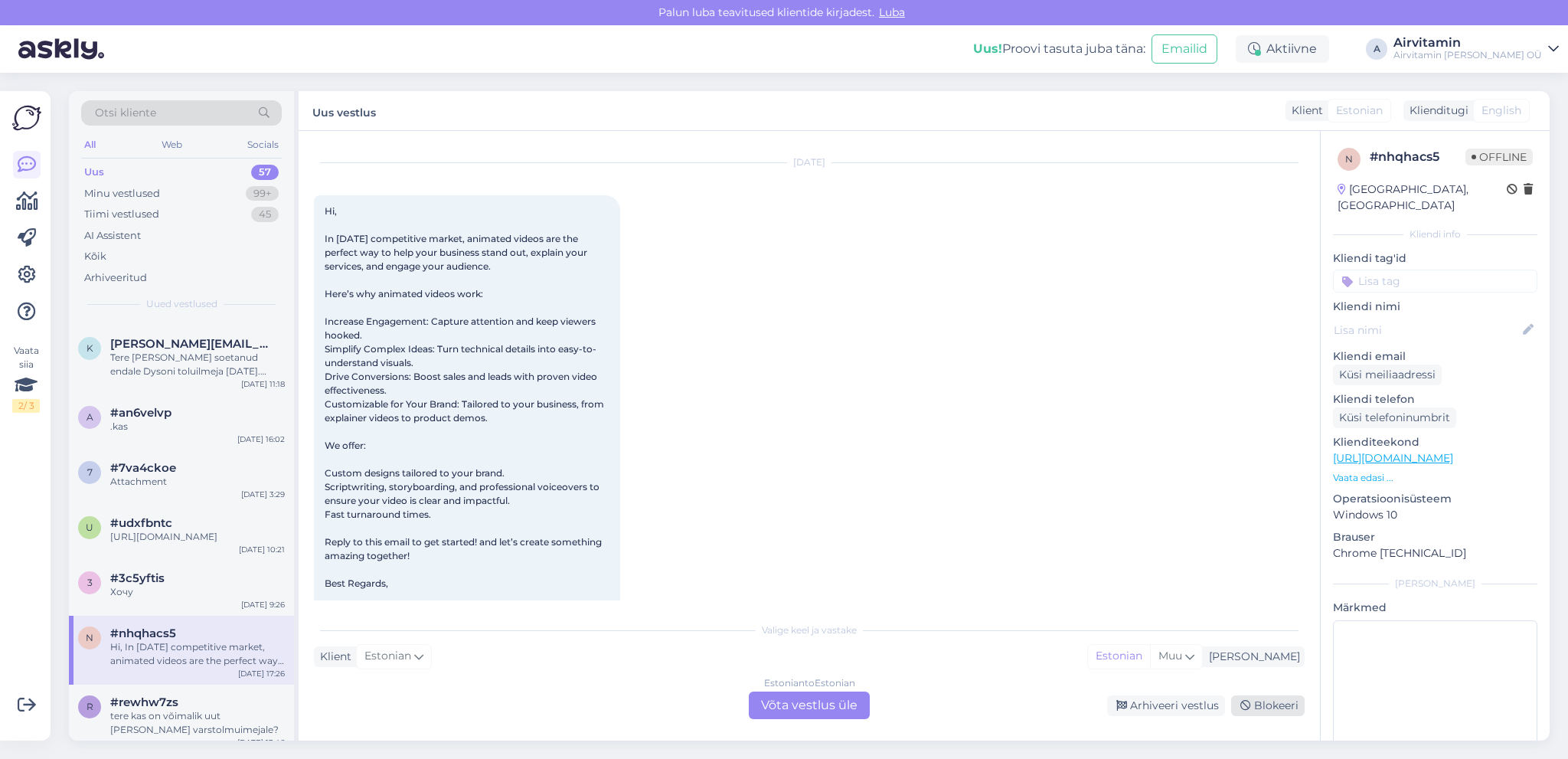
click at [1273, 707] on div "Blokeeri" at bounding box center [1269, 705] width 74 height 20
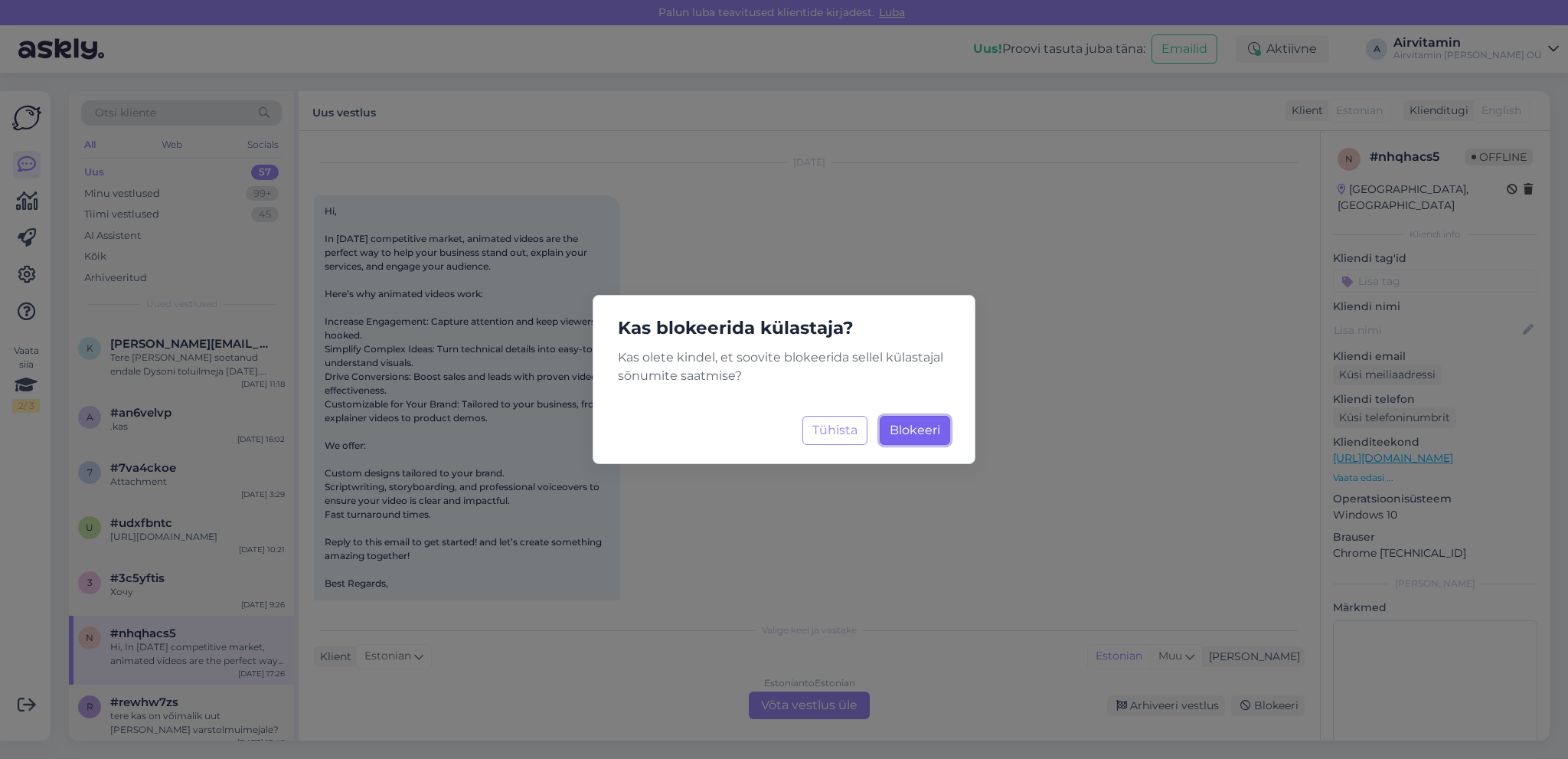
click at [915, 432] on span "Blokeeri" at bounding box center [915, 430] width 50 height 15
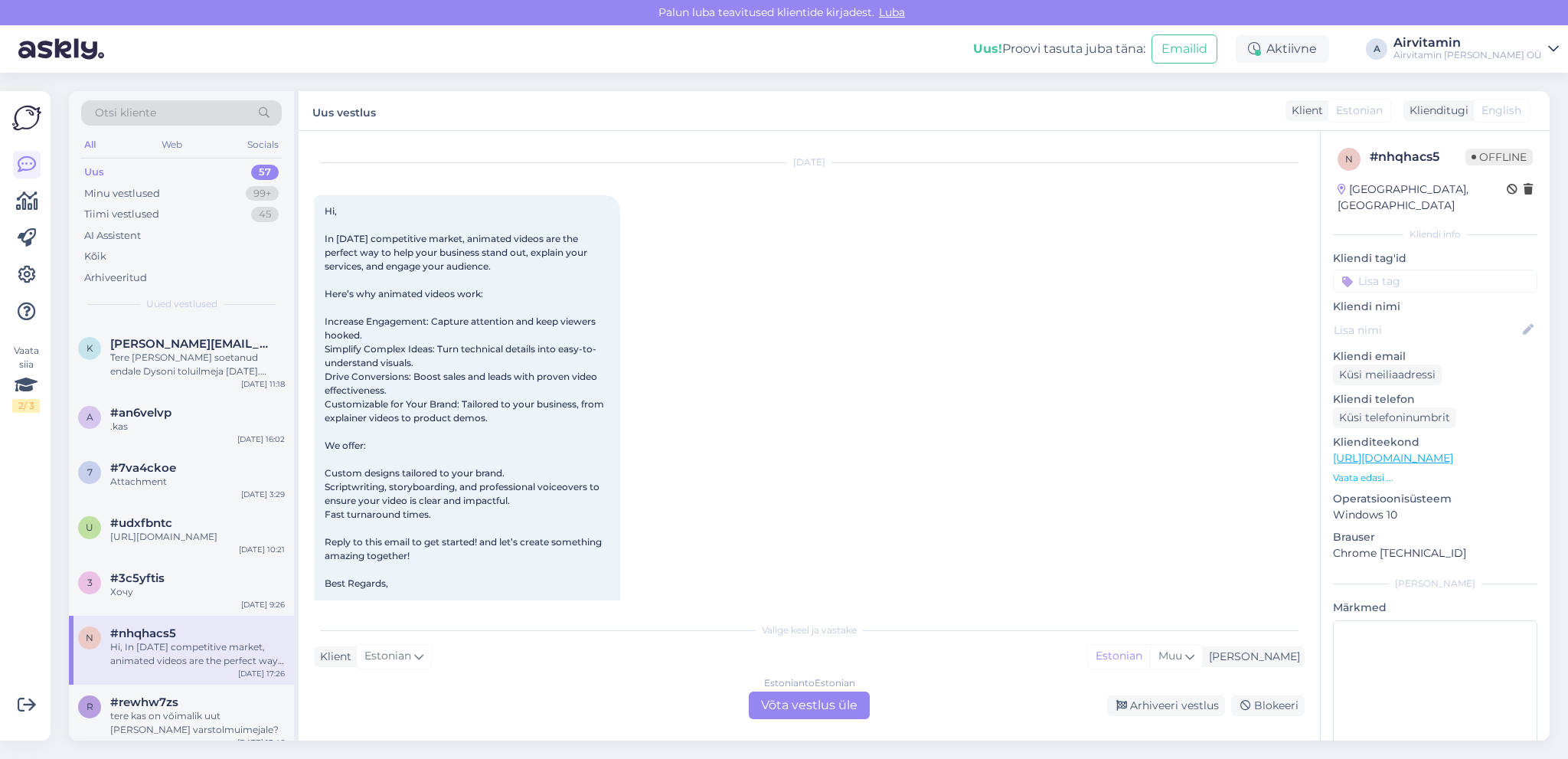
scroll to position [0, 0]
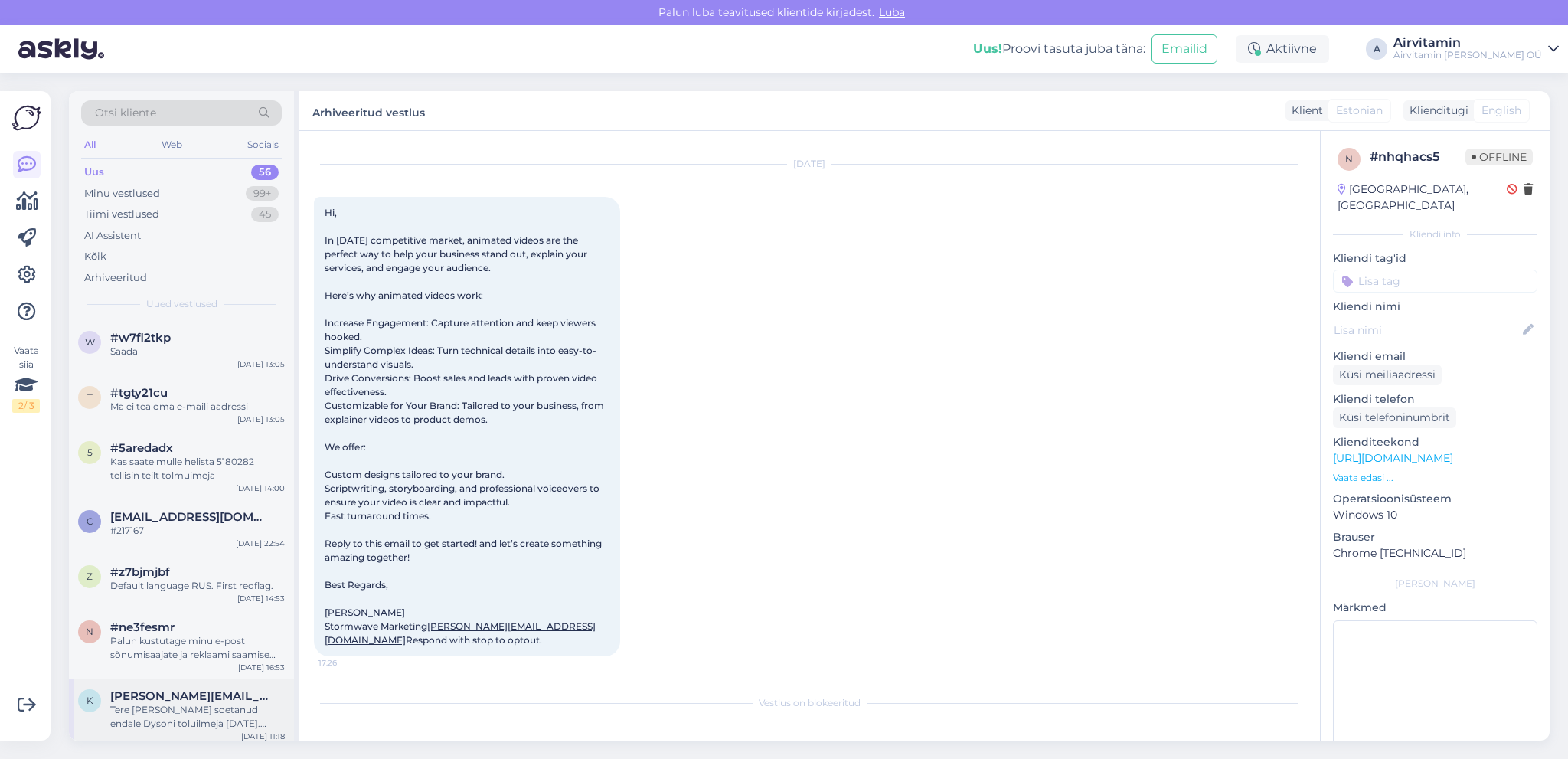
click at [217, 721] on div "Tere [PERSON_NAME] soetanud endale Dysoni toluilmeja [DATE]. Viimasel ajal on h…" at bounding box center [197, 717] width 174 height 27
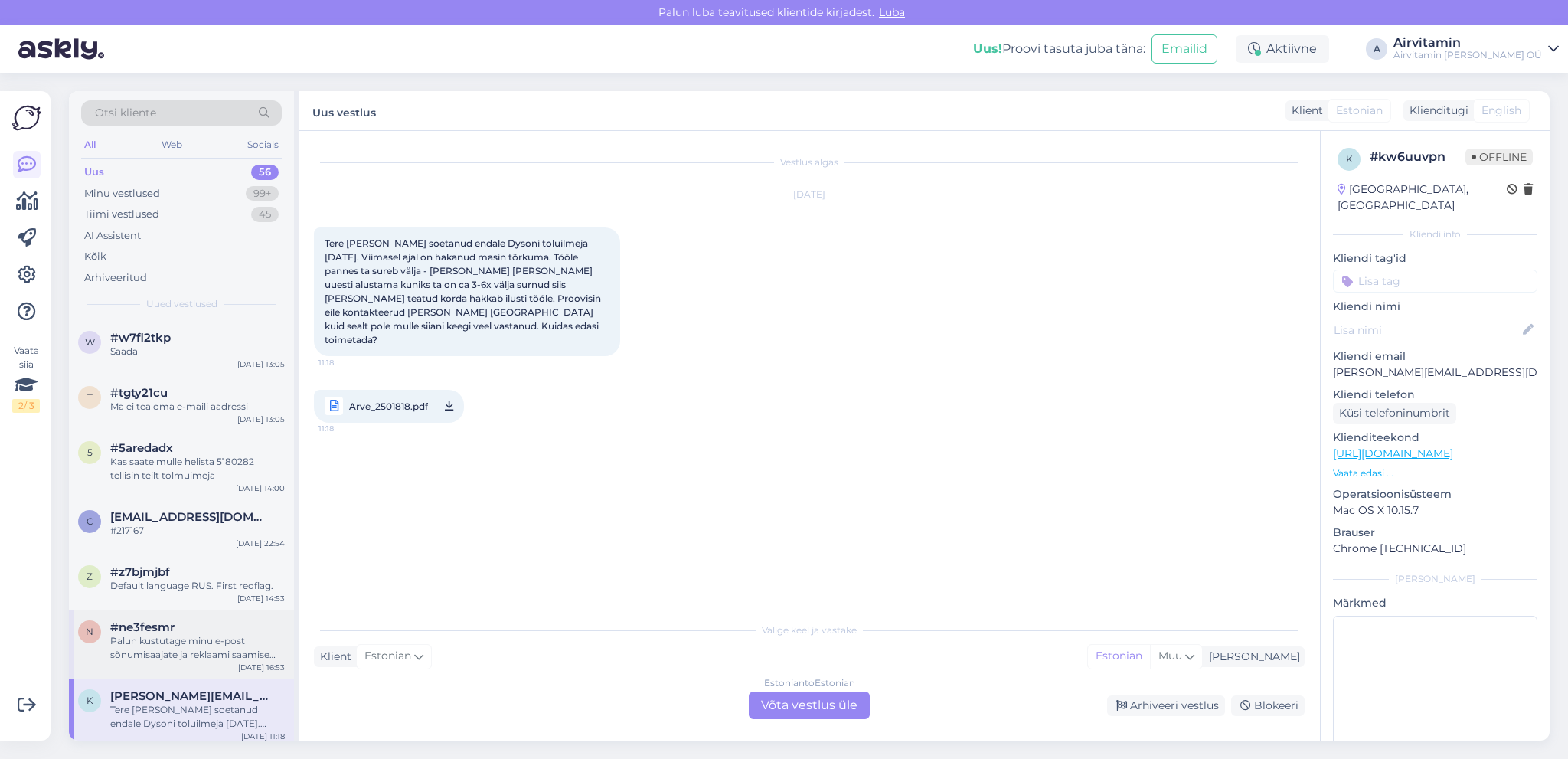
click at [162, 645] on div "Palun kustutage minu e-post sõnumisaajate ja reklaami saamise listist ära. Teek…" at bounding box center [197, 647] width 174 height 27
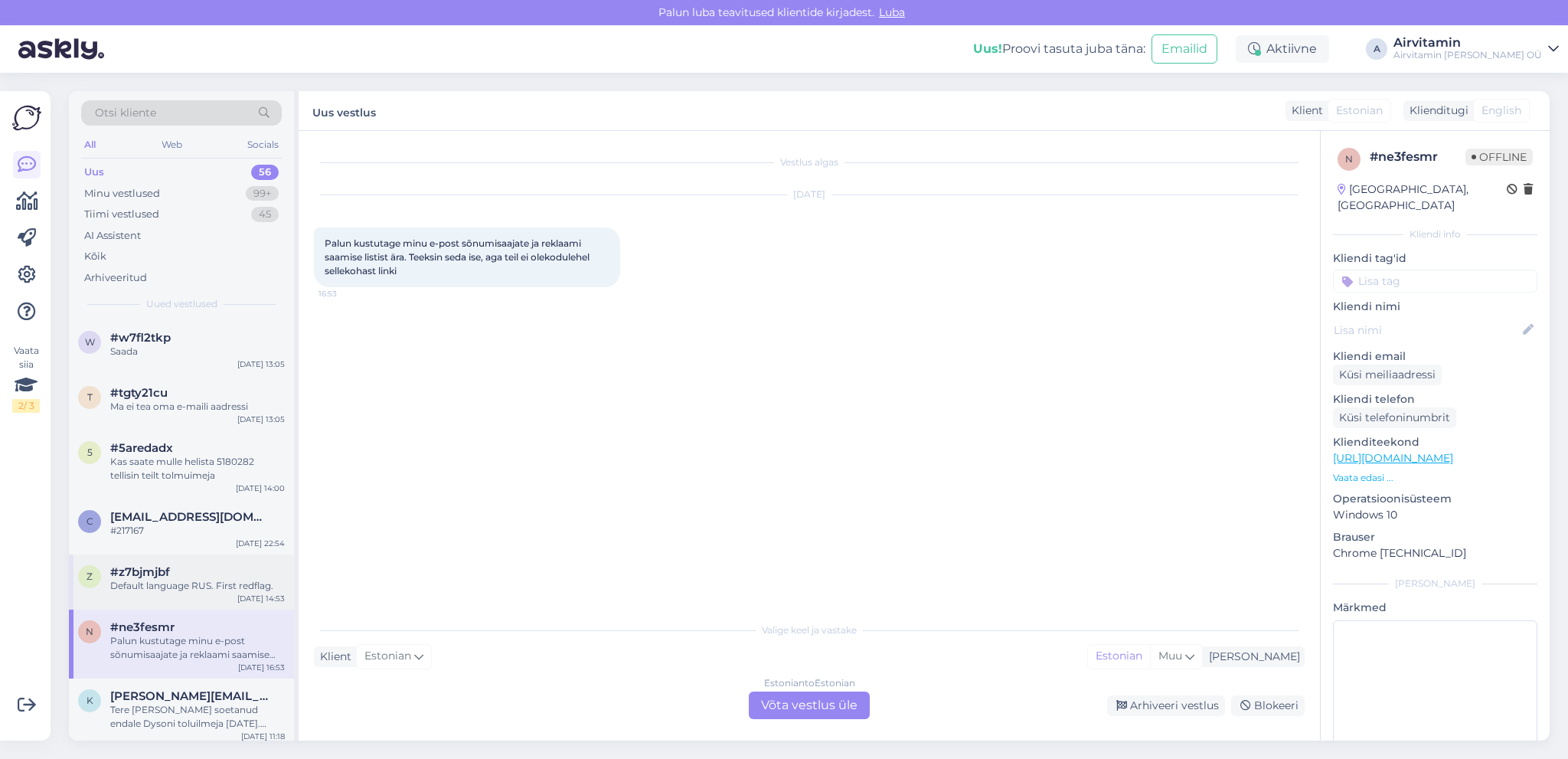
click at [163, 580] on div "Default language RUS. First redflag." at bounding box center [197, 586] width 174 height 14
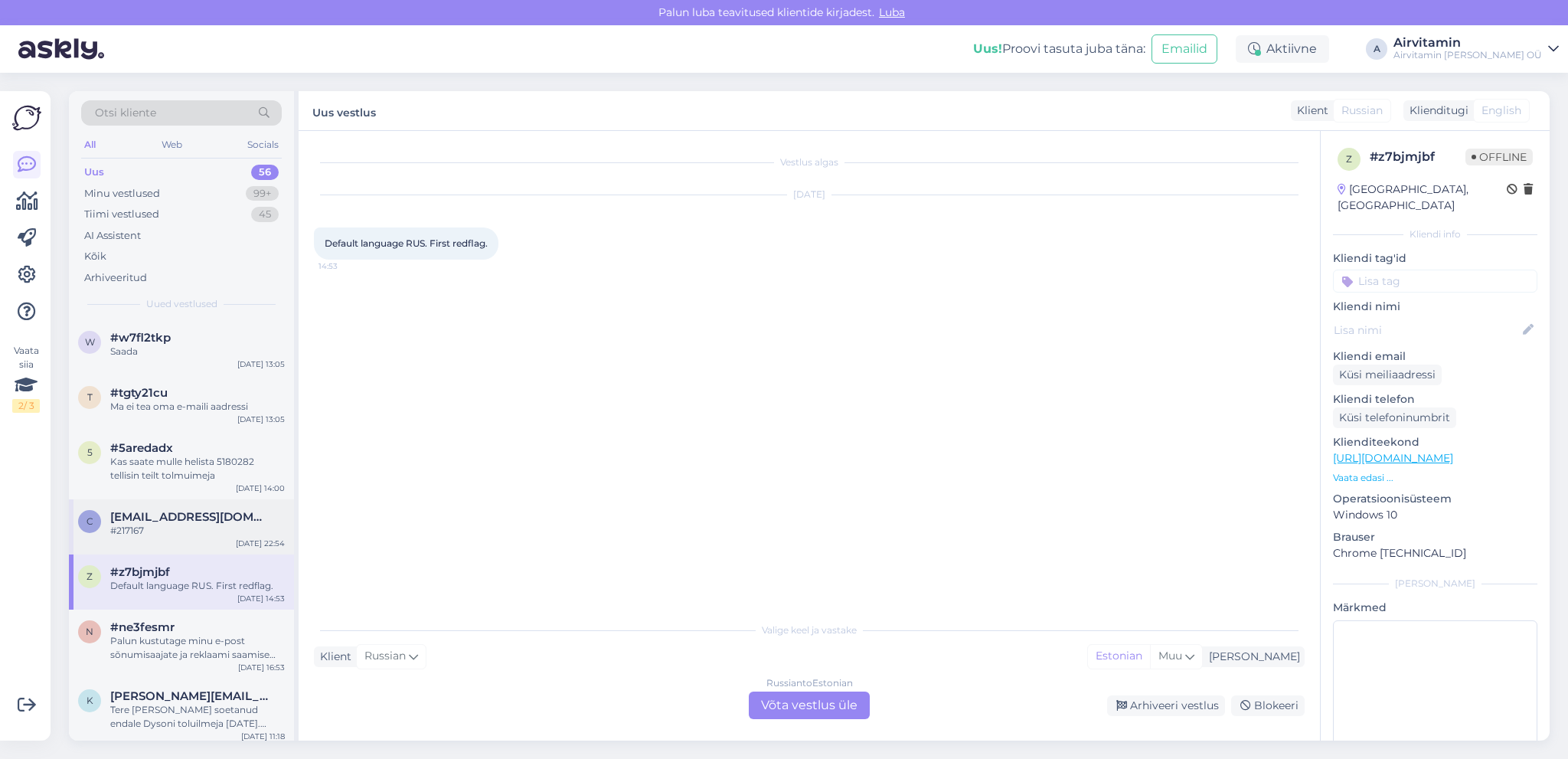
click at [191, 516] on span "[EMAIL_ADDRESS][DOMAIN_NAME]" at bounding box center [189, 517] width 159 height 14
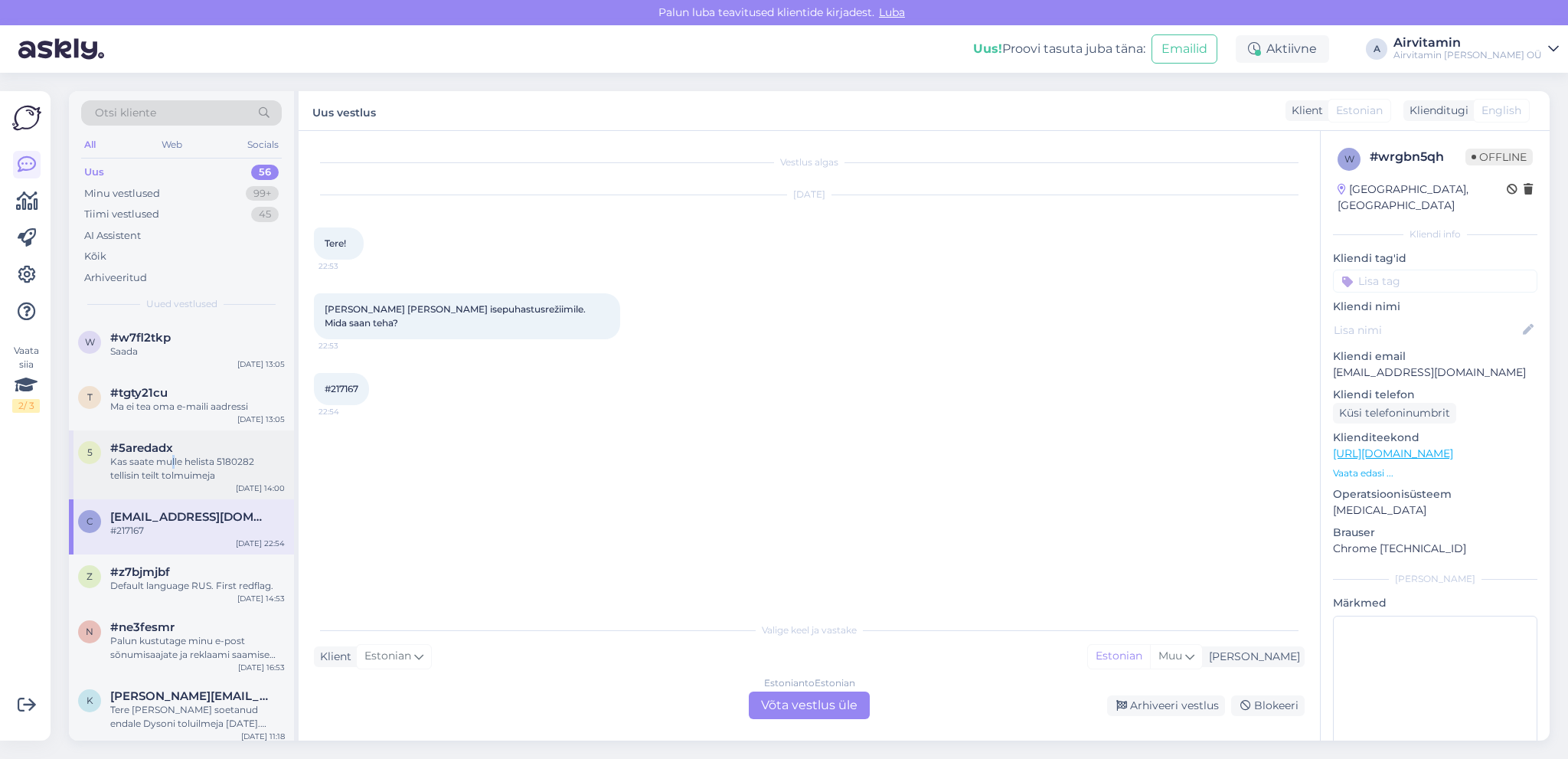
click at [173, 468] on div "Kas saate mulle helista 5180282 tellisin teilt tolmuimeja" at bounding box center [197, 468] width 174 height 27
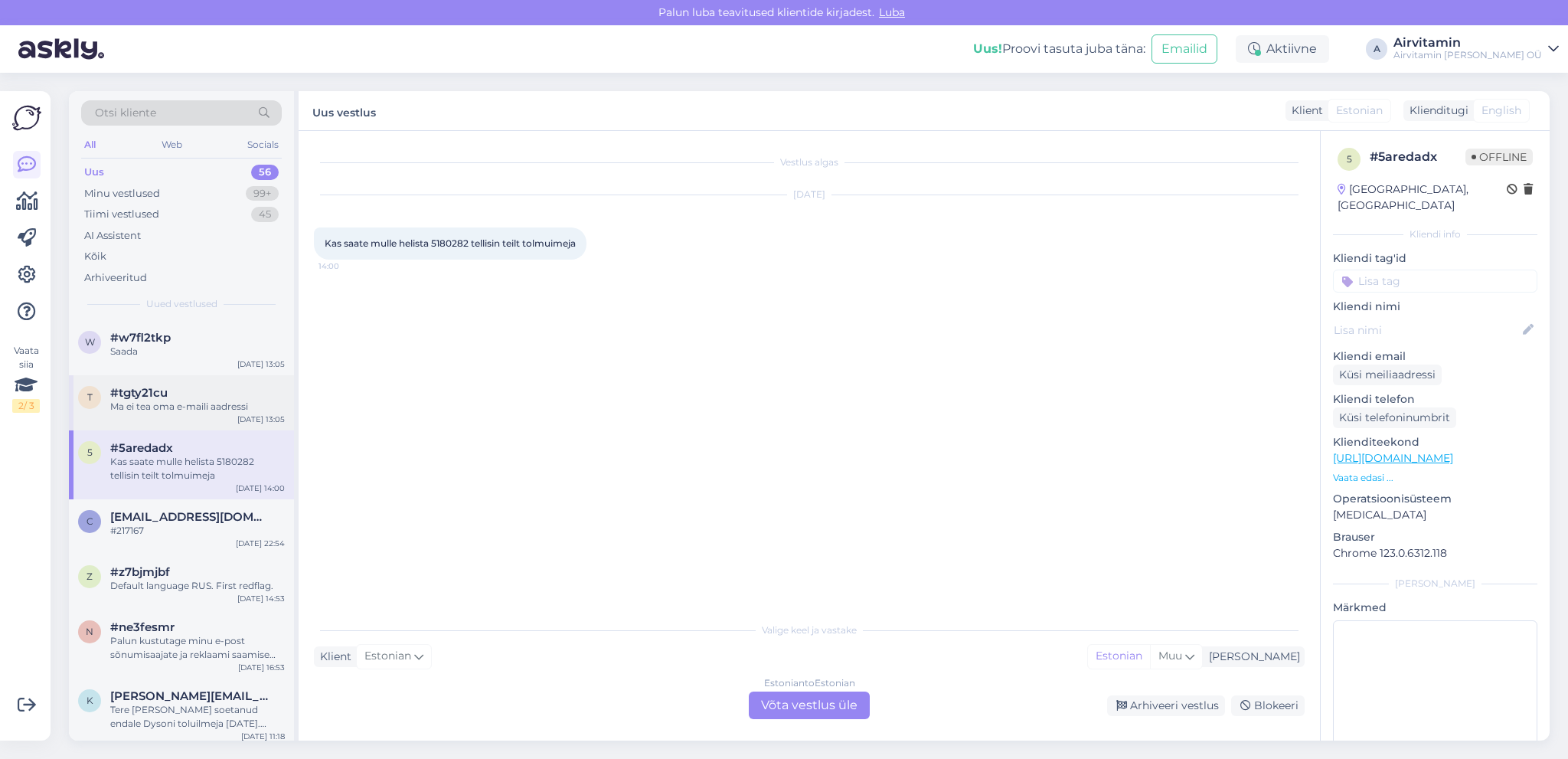
click at [202, 398] on div "#tgty21cu" at bounding box center [197, 393] width 174 height 14
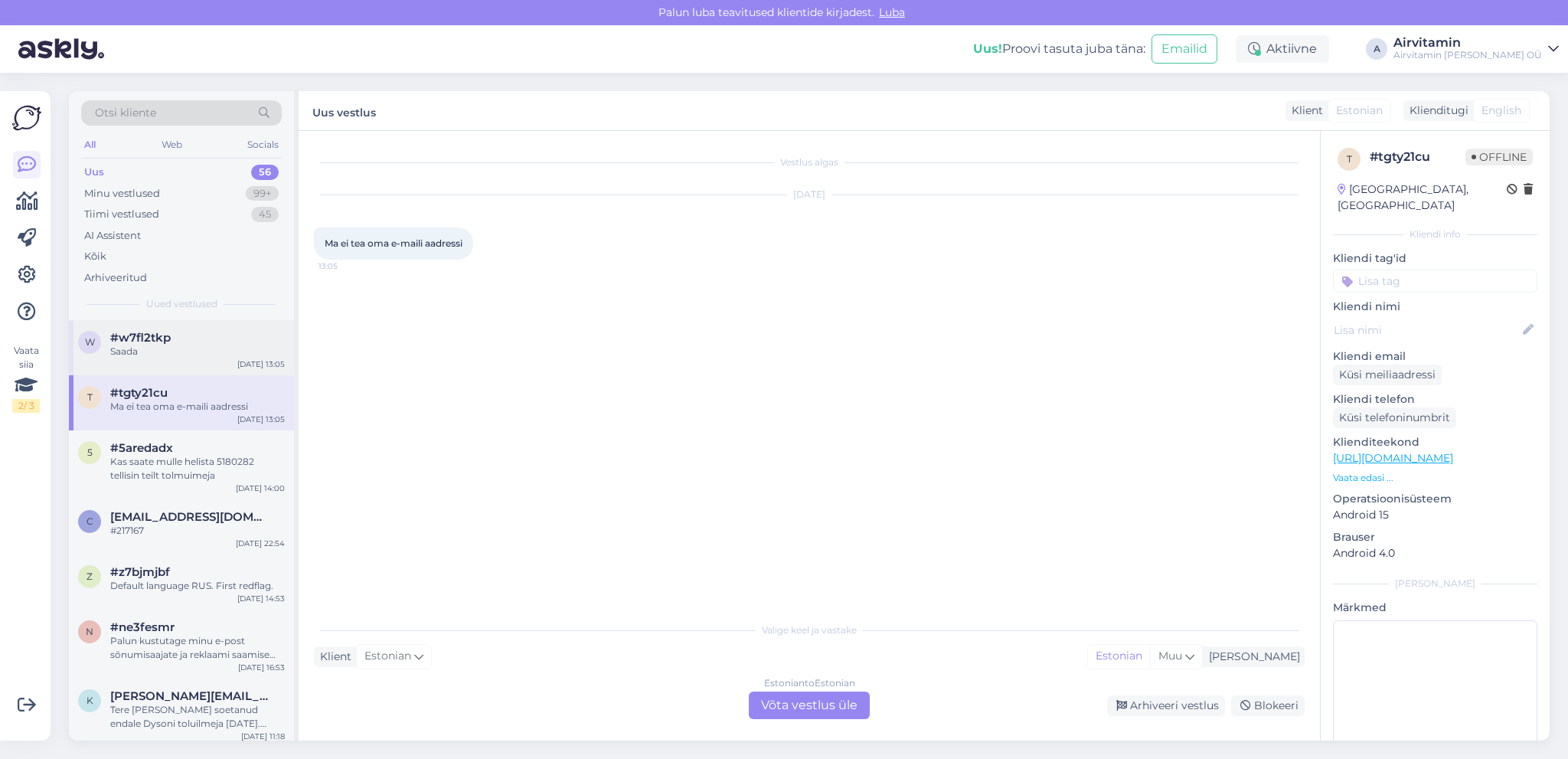
click at [190, 354] on div "Saada" at bounding box center [197, 351] width 174 height 14
